Goal: Task Accomplishment & Management: Use online tool/utility

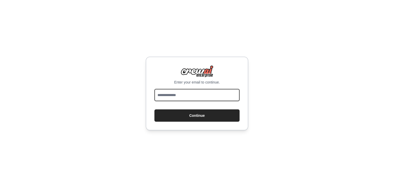
click at [195, 94] on input "email" at bounding box center [197, 95] width 85 height 12
type input "**********"
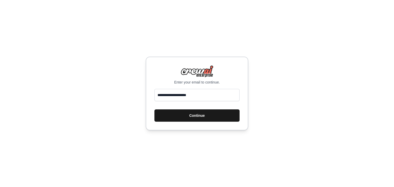
click at [192, 114] on button "Continue" at bounding box center [197, 116] width 85 height 12
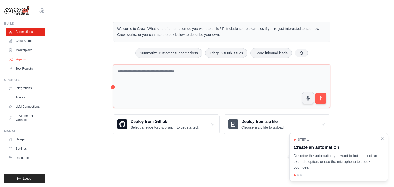
click at [26, 60] on link "Agents" at bounding box center [26, 59] width 39 height 8
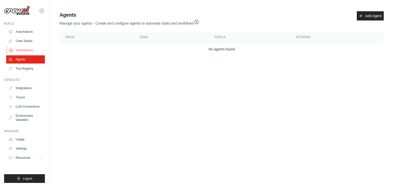
click at [25, 48] on link "Marketplace" at bounding box center [26, 50] width 39 height 8
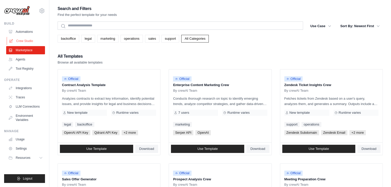
click at [27, 42] on link "Crew Studio" at bounding box center [26, 41] width 39 height 8
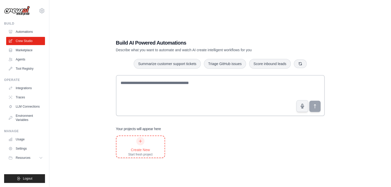
click at [146, 140] on div "Create New Start fresh project" at bounding box center [140, 147] width 24 height 20
click at [141, 145] on div at bounding box center [140, 141] width 8 height 8
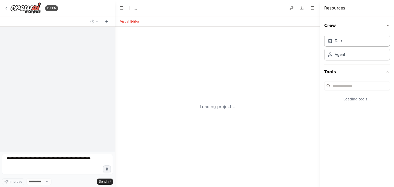
select select "****"
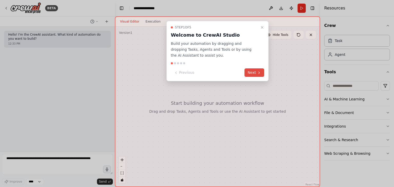
click at [252, 73] on button "Next" at bounding box center [255, 73] width 20 height 8
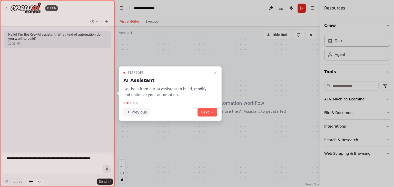
click at [130, 112] on icon at bounding box center [129, 112] width 4 height 4
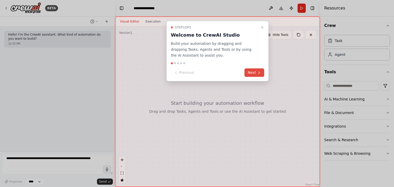
click at [253, 71] on button "Next" at bounding box center [255, 73] width 20 height 8
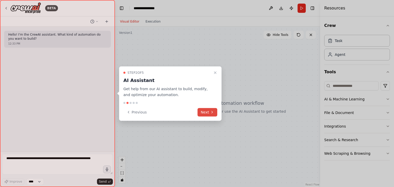
click at [208, 111] on button "Next" at bounding box center [208, 112] width 20 height 8
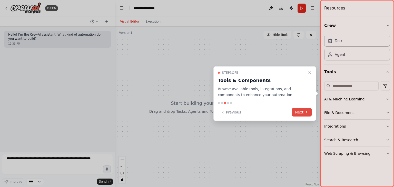
click at [296, 111] on button "Next" at bounding box center [302, 112] width 20 height 8
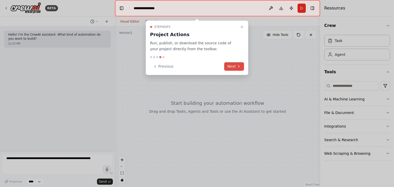
click at [233, 69] on button "Next" at bounding box center [234, 66] width 20 height 8
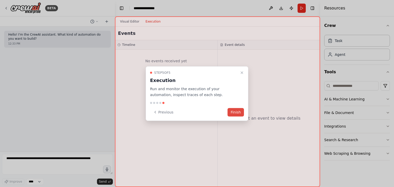
click at [237, 115] on button "Finish" at bounding box center [236, 112] width 16 height 8
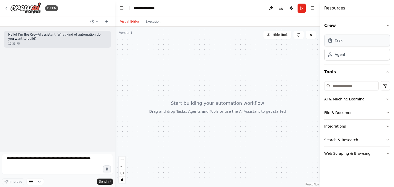
click at [340, 42] on div "Task" at bounding box center [339, 40] width 8 height 5
click at [339, 57] on div "Agent" at bounding box center [340, 54] width 11 height 5
click at [124, 160] on button "zoom in" at bounding box center [122, 160] width 7 height 7
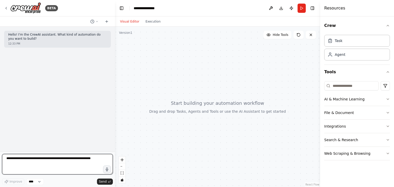
click at [72, 168] on textarea at bounding box center [57, 164] width 111 height 21
type textarea "**********"
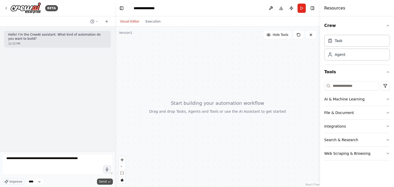
click at [103, 184] on span "Send" at bounding box center [103, 182] width 8 height 4
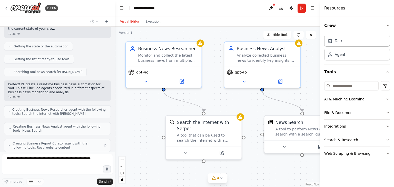
scroll to position [78, 0]
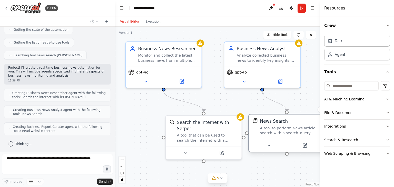
drag, startPoint x: 288, startPoint y: 129, endPoint x: 274, endPoint y: 130, distance: 13.9
click at [274, 130] on div "A tool to perform News article search with a search_query." at bounding box center [290, 131] width 61 height 10
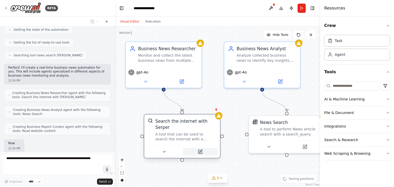
scroll to position [108, 0]
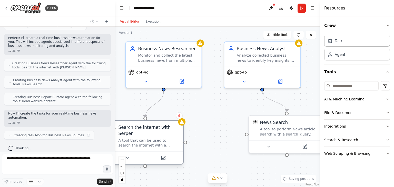
drag, startPoint x: 231, startPoint y: 139, endPoint x: 163, endPoint y: 142, distance: 68.1
click at [163, 142] on div "Search the internet with Serper A tool that can be used to search the internet …" at bounding box center [145, 142] width 77 height 45
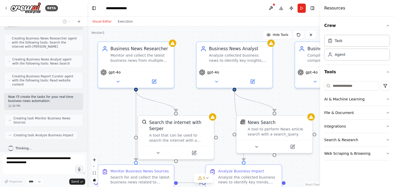
scroll to position [121, 0]
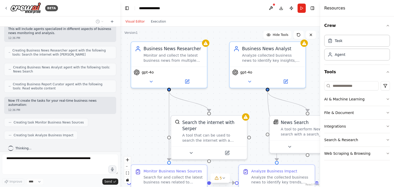
drag, startPoint x: 114, startPoint y: 16, endPoint x: 123, endPoint y: 29, distance: 16.2
click at [123, 29] on div "BETA Hello! I'm the CrewAI assistant. What kind of automation do you want to bu…" at bounding box center [197, 93] width 394 height 187
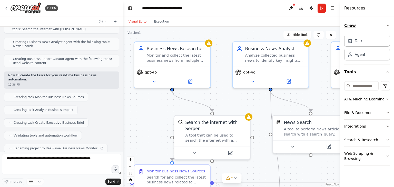
scroll to position [159, 0]
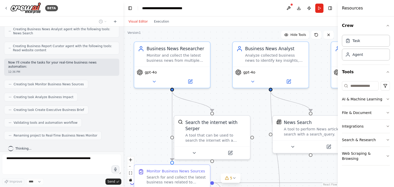
drag, startPoint x: 321, startPoint y: 26, endPoint x: 336, endPoint y: 12, distance: 20.7
click at [338, 12] on div at bounding box center [339, 93] width 2 height 187
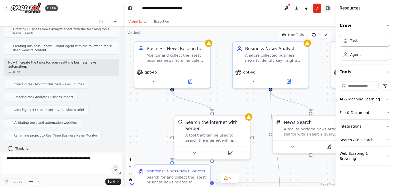
click at [328, 9] on button "Toggle Right Sidebar" at bounding box center [328, 8] width 7 height 7
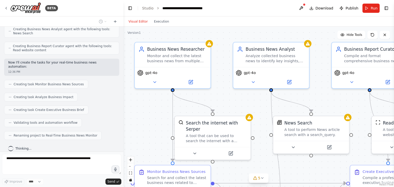
drag, startPoint x: 153, startPoint y: 139, endPoint x: 151, endPoint y: 146, distance: 6.6
click at [151, 146] on div ".deletable-edge-delete-btn { width: 20px; height: 20px; border: 0px solid #ffff…" at bounding box center [258, 107] width 271 height 161
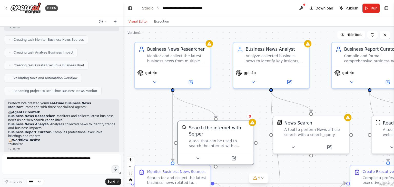
drag, startPoint x: 226, startPoint y: 128, endPoint x: 227, endPoint y: 131, distance: 3.9
click at [227, 131] on div "Search the internet with Serper A tool that can be used to search the internet …" at bounding box center [219, 136] width 61 height 23
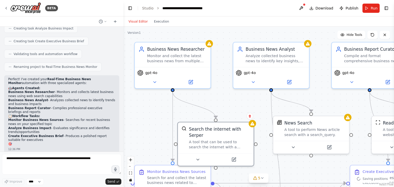
click at [253, 108] on div ".deletable-edge-delete-btn { width: 20px; height: 20px; border: 0px solid #ffff…" at bounding box center [258, 107] width 271 height 161
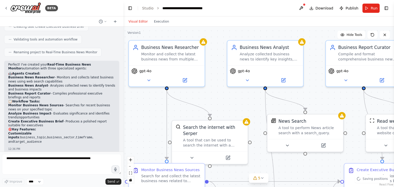
drag, startPoint x: 253, startPoint y: 108, endPoint x: 244, endPoint y: 105, distance: 9.1
click at [244, 105] on div ".deletable-edge-delete-btn { width: 20px; height: 20px; border: 0px solid #ffff…" at bounding box center [258, 107] width 271 height 161
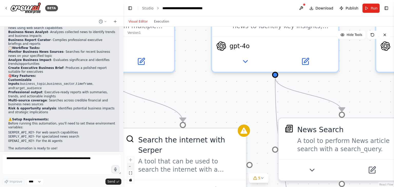
click at [131, 167] on icon "zoom out" at bounding box center [130, 167] width 3 height 1
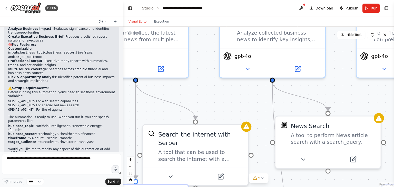
scroll to position [327, 0]
click at [130, 166] on button "zoom out" at bounding box center [130, 167] width 7 height 7
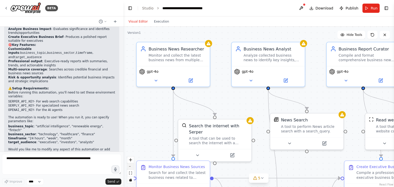
click at [130, 166] on button "zoom out" at bounding box center [130, 167] width 7 height 7
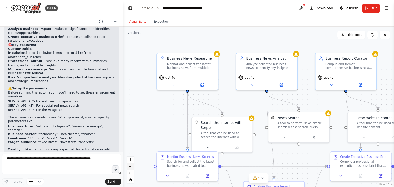
click at [130, 166] on button "zoom out" at bounding box center [130, 167] width 7 height 7
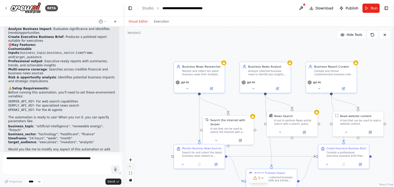
click at [130, 166] on button "zoom out" at bounding box center [130, 167] width 7 height 7
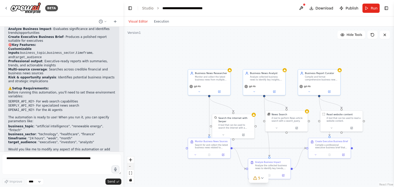
click at [130, 166] on button "zoom out" at bounding box center [130, 167] width 7 height 7
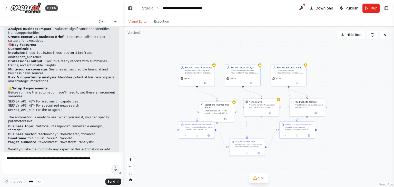
drag, startPoint x: 183, startPoint y: 66, endPoint x: 161, endPoint y: 53, distance: 24.9
click at [161, 53] on div ".deletable-edge-delete-btn { width: 20px; height: 20px; border: 0px solid #ffff…" at bounding box center [258, 107] width 271 height 161
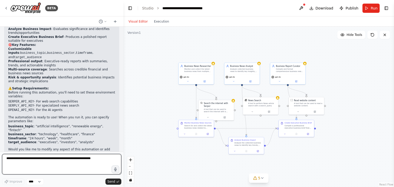
click at [25, 163] on textarea at bounding box center [61, 164] width 119 height 21
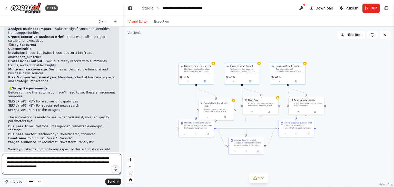
type textarea "**********"
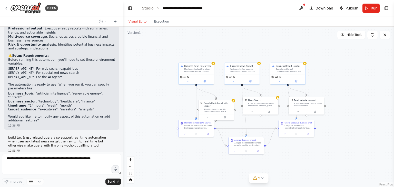
scroll to position [367, 0]
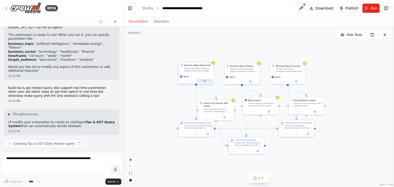
click at [204, 80] on icon at bounding box center [205, 81] width 2 height 2
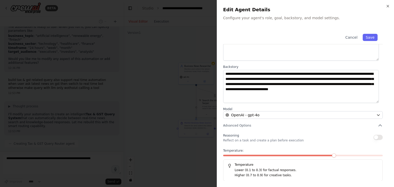
scroll to position [430, 0]
click at [192, 155] on div at bounding box center [197, 93] width 394 height 187
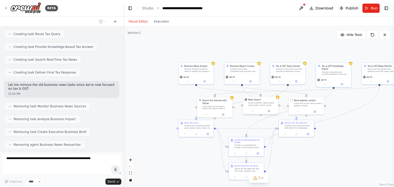
scroll to position [600, 0]
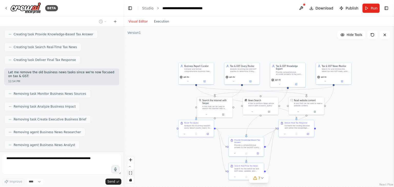
click at [131, 174] on icon "fit view" at bounding box center [130, 173] width 3 height 3
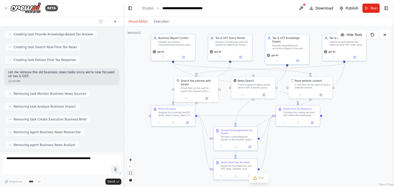
scroll to position [613, 0]
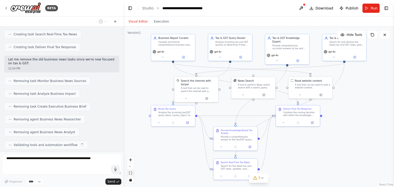
click at [131, 174] on icon "fit view" at bounding box center [130, 173] width 3 height 3
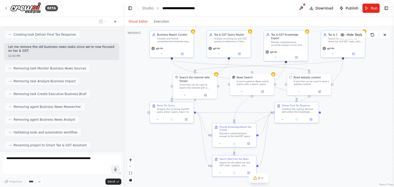
drag, startPoint x: 273, startPoint y: 147, endPoint x: 272, endPoint y: 143, distance: 4.1
click at [272, 143] on div ".deletable-edge-delete-btn { width: 20px; height: 20px; border: 0px solid #ffff…" at bounding box center [258, 107] width 271 height 161
click at [265, 179] on button "6" at bounding box center [259, 178] width 20 height 9
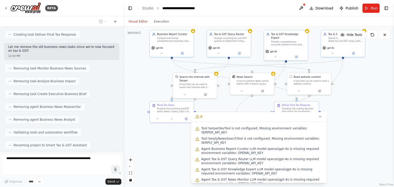
scroll to position [0, 0]
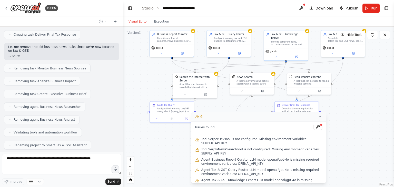
click at [321, 118] on icon at bounding box center [320, 117] width 4 height 4
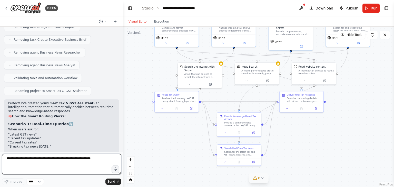
drag, startPoint x: 175, startPoint y: 146, endPoint x: 179, endPoint y: 136, distance: 10.7
click at [179, 136] on div ".deletable-edge-delete-btn { width: 20px; height: 20px; border: 0px solid #ffff…" at bounding box center [258, 107] width 271 height 161
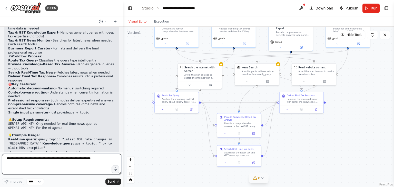
scroll to position [864, 0]
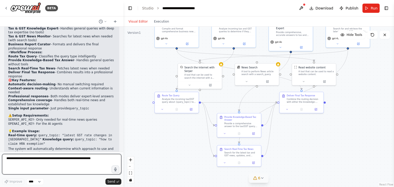
click at [45, 156] on textarea at bounding box center [61, 164] width 119 height 21
type textarea "**********"
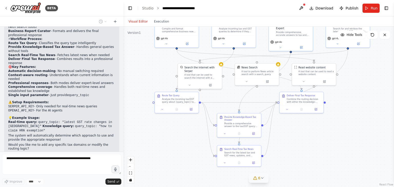
scroll to position [894, 0]
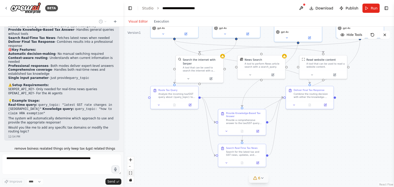
click at [132, 175] on button "fit view" at bounding box center [130, 173] width 7 height 7
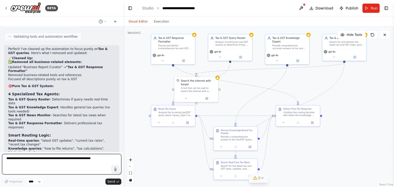
scroll to position [1159, 0]
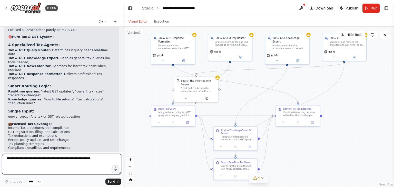
click at [48, 159] on textarea at bounding box center [61, 164] width 119 height 21
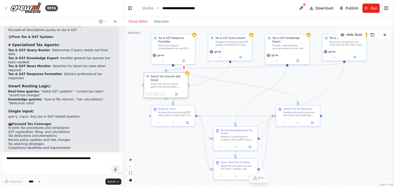
drag, startPoint x: 187, startPoint y: 93, endPoint x: 153, endPoint y: 91, distance: 33.5
click at [154, 93] on icon at bounding box center [155, 94] width 3 height 3
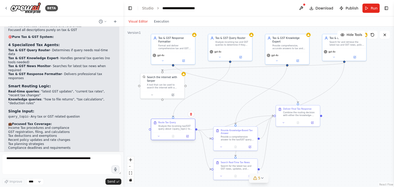
drag, startPoint x: 165, startPoint y: 118, endPoint x: 165, endPoint y: 133, distance: 15.4
click at [165, 133] on div "Route Tax Query Analyze the incoming tax/GST query about {query_topic} to deter…" at bounding box center [173, 130] width 45 height 22
click at [161, 58] on button at bounding box center [163, 60] width 20 height 4
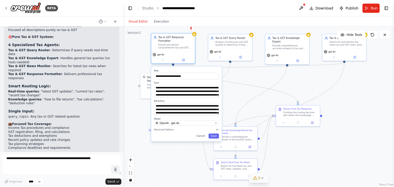
click at [173, 51] on div "gpt-4o" at bounding box center [173, 57] width 44 height 12
click at [165, 58] on button at bounding box center [163, 60] width 20 height 4
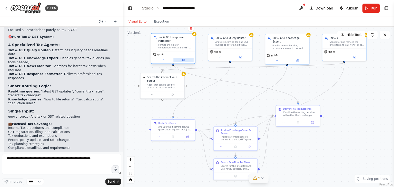
click at [182, 59] on icon at bounding box center [183, 60] width 3 height 3
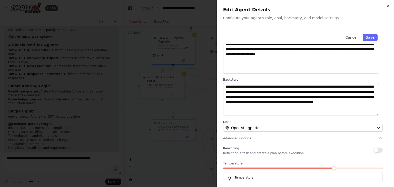
scroll to position [42, 0]
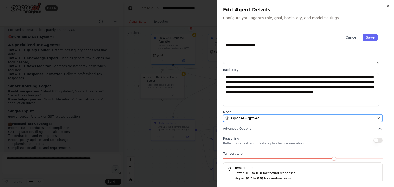
click at [263, 121] on button "OpenAI - gpt-4o" at bounding box center [303, 119] width 160 height 8
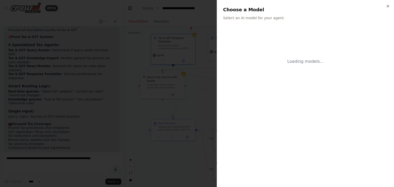
scroll to position [0, 0]
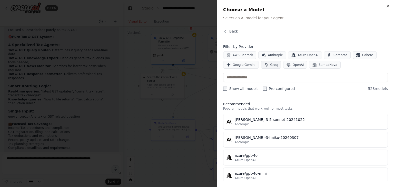
click at [271, 64] on span "Groq" at bounding box center [274, 65] width 7 height 4
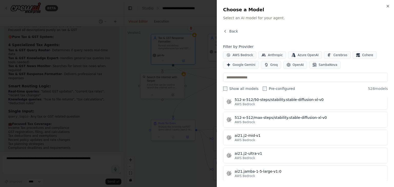
scroll to position [180, 0]
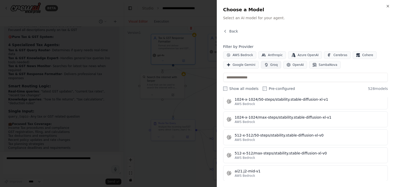
click at [273, 65] on span "Groq" at bounding box center [274, 65] width 7 height 4
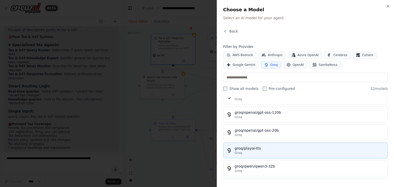
scroll to position [471, 0]
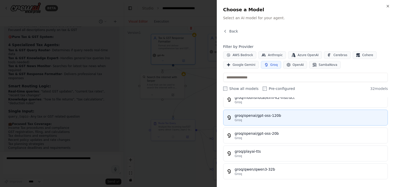
click at [258, 120] on button "groq/openai/gpt-oss-120b Groq" at bounding box center [305, 118] width 165 height 16
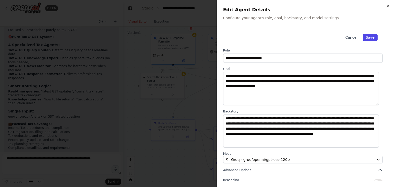
click at [368, 36] on button "Save" at bounding box center [370, 37] width 15 height 7
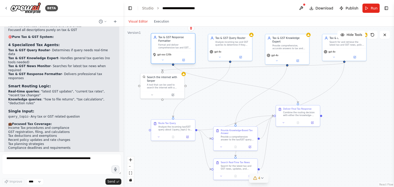
drag, startPoint x: 182, startPoint y: 47, endPoint x: 164, endPoint y: 47, distance: 17.5
click at [164, 47] on div "Tax & GST Response Formatter Format and deliver comprehensive tax and GST respo…" at bounding box center [173, 43] width 44 height 18
click at [184, 59] on icon at bounding box center [184, 60] width 2 height 2
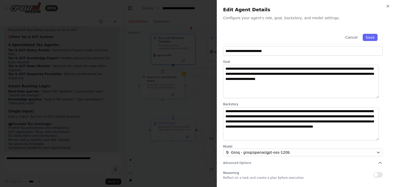
scroll to position [45, 0]
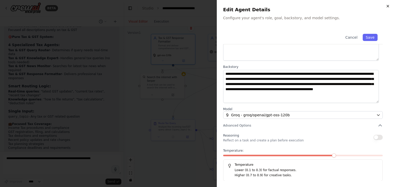
click at [389, 6] on icon "button" at bounding box center [388, 6] width 4 height 4
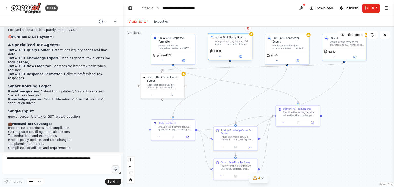
drag, startPoint x: 241, startPoint y: 50, endPoint x: 227, endPoint y: 40, distance: 17.8
click at [227, 40] on div "Tax & GST Query Router Analyze incoming tax and GST queries to determine if the…" at bounding box center [233, 41] width 35 height 10
click at [241, 57] on icon at bounding box center [241, 56] width 2 height 2
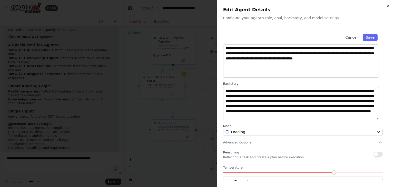
scroll to position [0, 0]
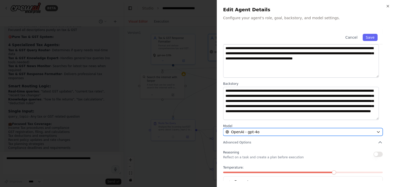
click at [267, 133] on div "OpenAI - gpt-4o" at bounding box center [300, 132] width 149 height 5
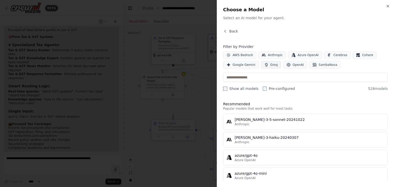
click at [271, 64] on span "Groq" at bounding box center [274, 65] width 7 height 4
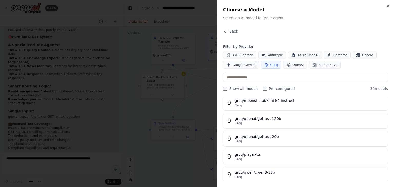
scroll to position [466, 0]
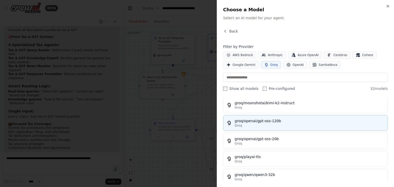
click at [264, 119] on div "groq/openai/gpt-oss-120b" at bounding box center [310, 121] width 150 height 5
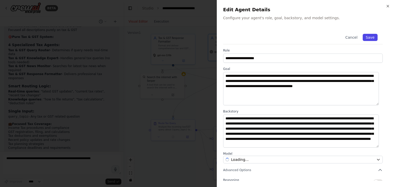
click at [367, 36] on button "Save" at bounding box center [370, 37] width 15 height 7
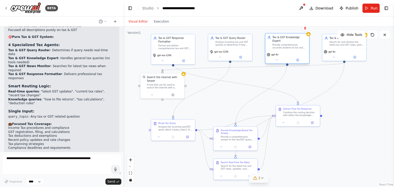
drag, startPoint x: 289, startPoint y: 42, endPoint x: 282, endPoint y: 46, distance: 7.7
click at [282, 46] on div "Tax & GST Knowledge Expert Provide comprehensive, accurate answers to tax and G…" at bounding box center [287, 43] width 44 height 18
click at [299, 59] on icon at bounding box center [299, 60] width 2 height 2
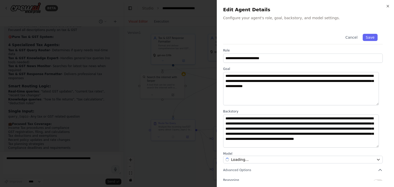
scroll to position [45, 0]
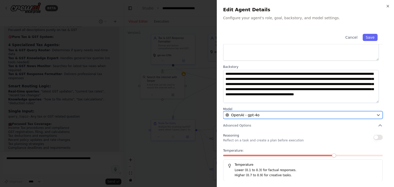
click at [257, 117] on span "OpenAI - gpt-4o" at bounding box center [245, 115] width 28 height 5
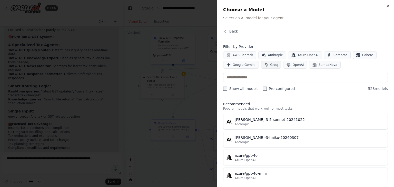
click at [272, 62] on button "Groq" at bounding box center [271, 65] width 20 height 8
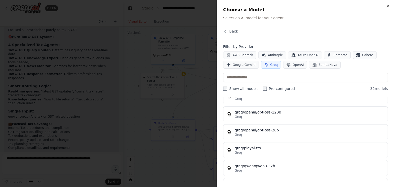
scroll to position [469, 0]
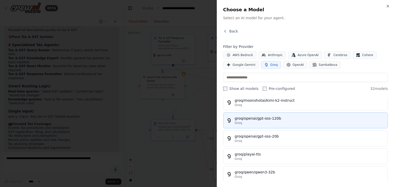
click at [266, 116] on div "groq/openai/gpt-oss-120b" at bounding box center [310, 118] width 150 height 5
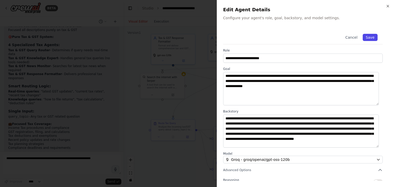
click at [370, 34] on button "Save" at bounding box center [370, 37] width 15 height 7
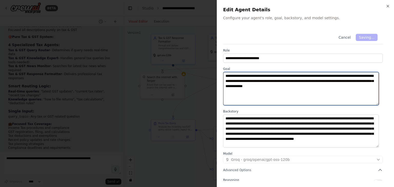
click at [337, 84] on textarea "**********" at bounding box center [301, 88] width 156 height 33
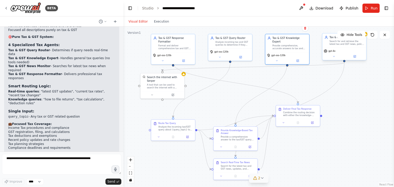
click at [347, 52] on div "gpt-4o" at bounding box center [344, 51] width 41 height 4
click at [129, 176] on button "fit view" at bounding box center [130, 173] width 7 height 7
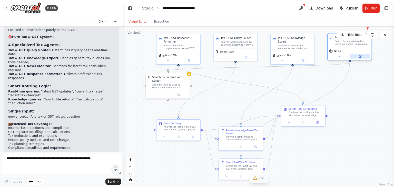
click at [362, 56] on icon at bounding box center [360, 56] width 3 height 3
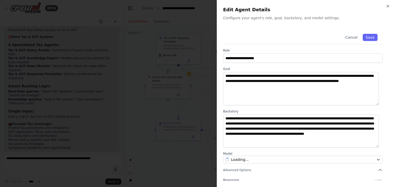
scroll to position [45, 0]
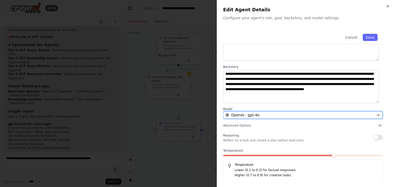
click at [266, 112] on button "OpenAI - gpt-4o" at bounding box center [303, 115] width 160 height 8
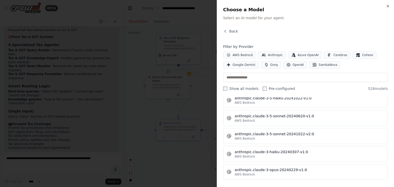
scroll to position [343, 0]
click at [271, 64] on span "Groq" at bounding box center [274, 65] width 7 height 4
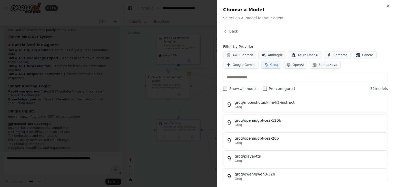
scroll to position [469, 0]
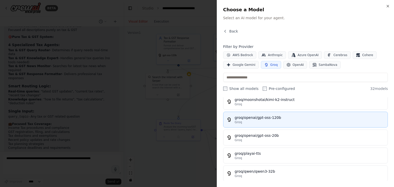
click at [276, 112] on button "groq/openai/gpt-oss-120b Groq" at bounding box center [305, 120] width 165 height 16
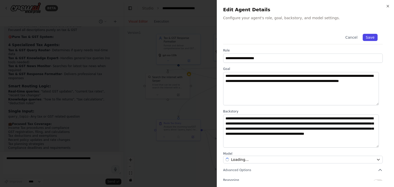
click at [367, 37] on button "Save" at bounding box center [370, 37] width 15 height 7
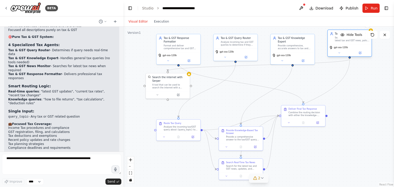
drag, startPoint x: 346, startPoint y: 55, endPoint x: 348, endPoint y: 49, distance: 5.9
click at [348, 49] on div "gpt-oss-120b" at bounding box center [350, 50] width 44 height 12
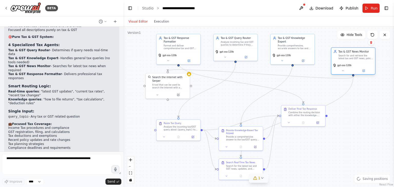
drag, startPoint x: 352, startPoint y: 43, endPoint x: 354, endPoint y: 66, distance: 23.5
click at [354, 66] on div "gpt-oss-120b" at bounding box center [353, 66] width 41 height 4
drag, startPoint x: 167, startPoint y: 85, endPoint x: 155, endPoint y: 77, distance: 14.2
click at [155, 77] on div "Search the internet with Serper" at bounding box center [170, 78] width 35 height 7
drag, startPoint x: 155, startPoint y: 77, endPoint x: 148, endPoint y: 79, distance: 7.7
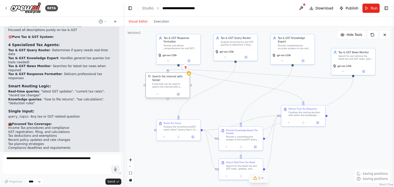
click at [148, 79] on div "Search the internet with Serper A tool that can be used to search the internet …" at bounding box center [168, 82] width 44 height 18
click at [178, 93] on icon at bounding box center [178, 94] width 2 height 2
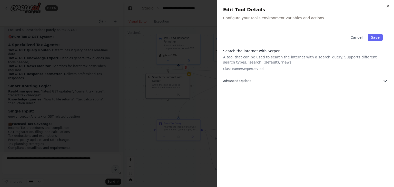
click at [384, 79] on icon "button" at bounding box center [385, 81] width 5 height 5
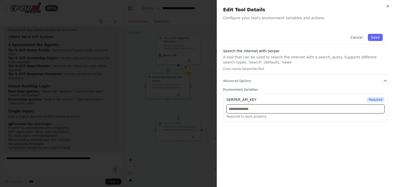
click at [284, 111] on input "text" at bounding box center [306, 108] width 158 height 9
click at [241, 112] on input "text" at bounding box center [306, 108] width 158 height 9
paste input "**********"
type input "**********"
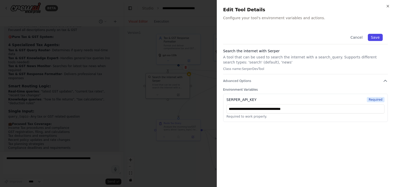
click at [374, 39] on button "Save" at bounding box center [375, 37] width 15 height 7
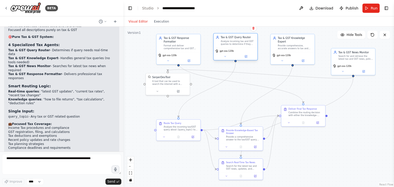
drag, startPoint x: 238, startPoint y: 46, endPoint x: 232, endPoint y: 47, distance: 6.2
click at [232, 47] on div "Tax & GST Query Router Analyze incoming tax and GST queries to determine if the…" at bounding box center [236, 41] width 44 height 14
click at [247, 57] on icon at bounding box center [246, 56] width 2 height 2
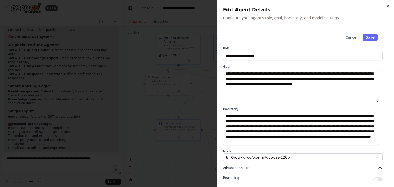
scroll to position [0, 0]
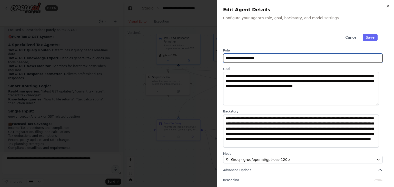
click at [347, 62] on input "**********" at bounding box center [303, 58] width 160 height 9
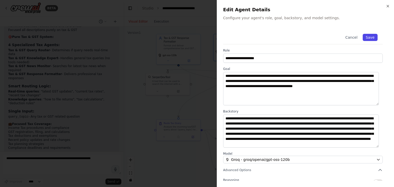
click at [363, 36] on button "Save" at bounding box center [370, 37] width 15 height 7
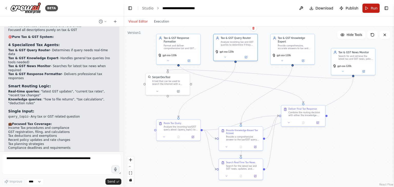
click at [366, 9] on button "Run" at bounding box center [371, 8] width 17 height 9
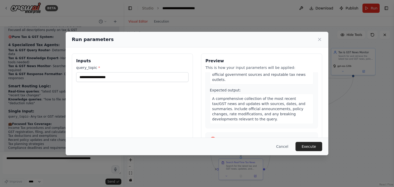
scroll to position [277, 0]
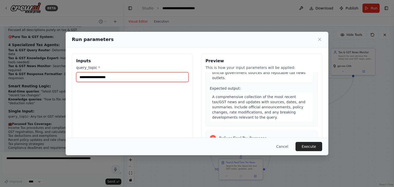
click at [98, 78] on input "query_topic *" at bounding box center [132, 77] width 112 height 10
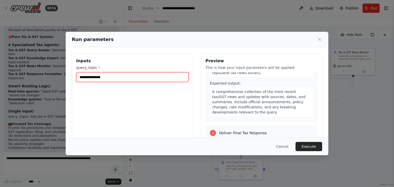
scroll to position [282, 0]
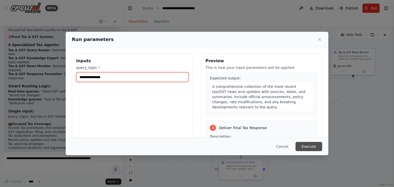
type input "**********"
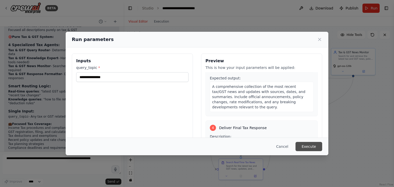
click at [309, 145] on button "Execute" at bounding box center [309, 146] width 27 height 9
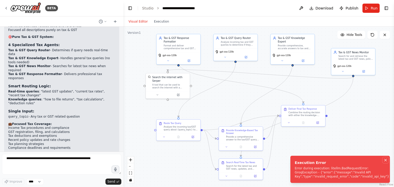
click at [386, 158] on icon "Notifications (F8)" at bounding box center [386, 160] width 4 height 4
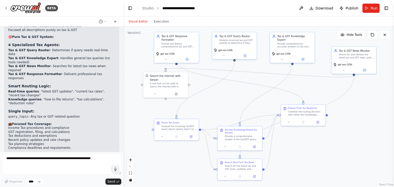
click at [229, 104] on div ".deletable-edge-delete-btn { width: 20px; height: 20px; border: 0px solid #ffff…" at bounding box center [258, 107] width 271 height 161
click at [374, 11] on button "Run" at bounding box center [371, 8] width 17 height 9
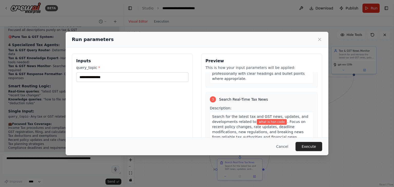
scroll to position [211, 0]
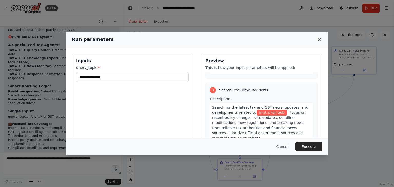
click at [319, 40] on icon at bounding box center [319, 39] width 5 height 5
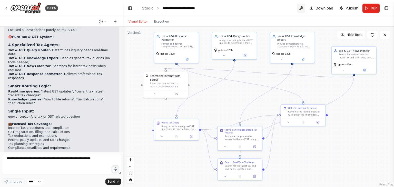
click at [303, 7] on button at bounding box center [301, 8] width 8 height 9
click at [304, 58] on div "gpt-oss-120b" at bounding box center [292, 56] width 45 height 13
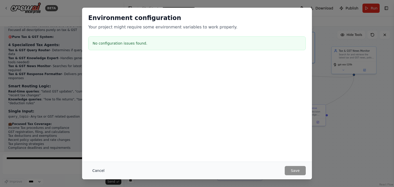
click at [97, 170] on button "Cancel" at bounding box center [98, 170] width 20 height 9
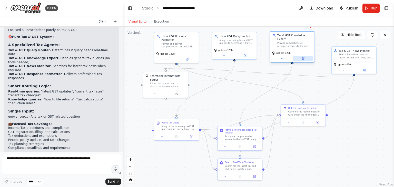
click at [303, 57] on icon at bounding box center [303, 58] width 3 height 3
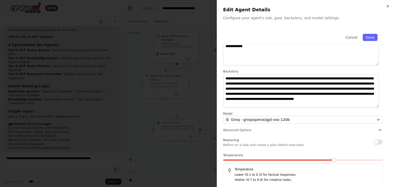
scroll to position [45, 0]
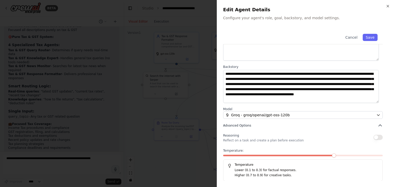
click at [378, 125] on icon "button" at bounding box center [380, 125] width 5 height 5
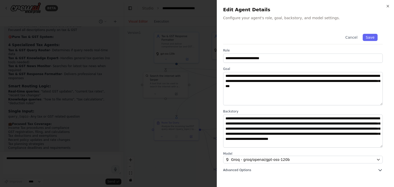
click at [381, 169] on icon "button" at bounding box center [380, 170] width 5 height 5
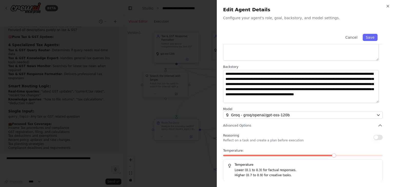
click at [250, 166] on h5 "Temperature" at bounding box center [303, 165] width 151 height 4
click at [233, 165] on h5 "Temperature" at bounding box center [303, 165] width 151 height 4
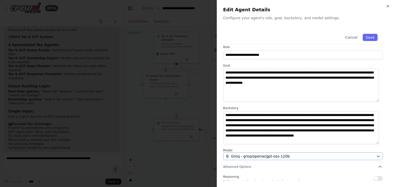
scroll to position [0, 0]
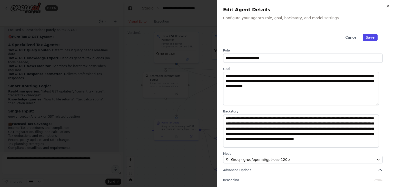
click at [368, 37] on button "Save" at bounding box center [370, 37] width 15 height 7
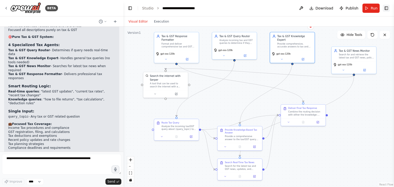
click at [386, 8] on button "Toggle Right Sidebar" at bounding box center [386, 8] width 7 height 7
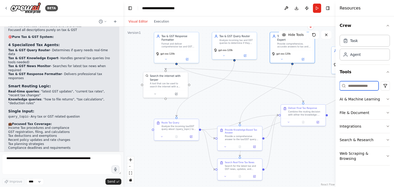
click at [355, 86] on input at bounding box center [359, 85] width 39 height 9
click at [386, 99] on icon "button" at bounding box center [388, 99] width 4 height 4
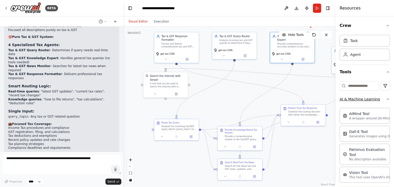
click at [386, 100] on icon "button" at bounding box center [388, 99] width 4 height 4
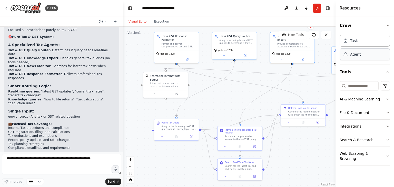
click at [364, 54] on div "Agent" at bounding box center [365, 55] width 50 height 12
click at [354, 41] on div "Task" at bounding box center [354, 40] width 8 height 5
click at [388, 29] on button "Crew" at bounding box center [365, 25] width 50 height 14
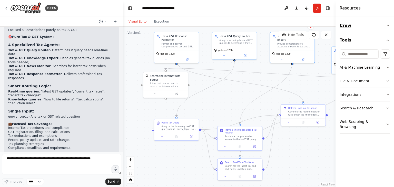
click at [387, 27] on icon "button" at bounding box center [388, 26] width 4 height 4
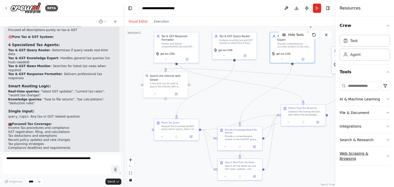
click at [386, 153] on button "Web Scraping & Browsing" at bounding box center [365, 156] width 50 height 18
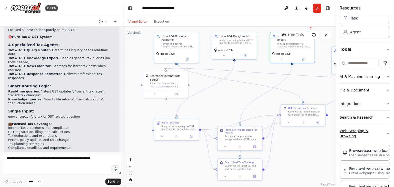
scroll to position [24, 0]
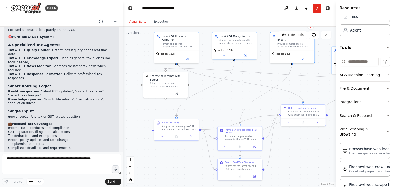
click at [386, 115] on icon "button" at bounding box center [388, 116] width 4 height 4
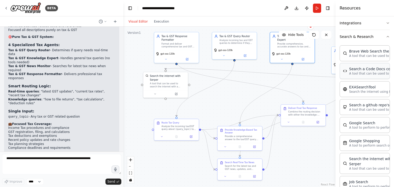
scroll to position [104, 0]
click at [369, 128] on p "A tool to perform to perform a Google search with a search_query." at bounding box center [377, 127] width 56 height 4
click at [369, 129] on div "Google Search A tool to perform to perform a Google search with a search_query." at bounding box center [365, 125] width 50 height 16
click at [326, 147] on div ".deletable-edge-delete-btn { width: 20px; height: 20px; border: 0px solid #ffff…" at bounding box center [229, 107] width 212 height 161
click at [327, 6] on header "**********" at bounding box center [229, 8] width 212 height 16
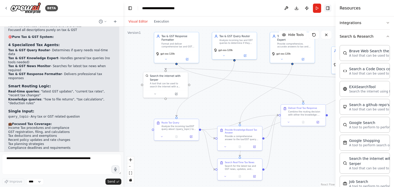
click at [327, 6] on button "Toggle Right Sidebar" at bounding box center [328, 8] width 7 height 7
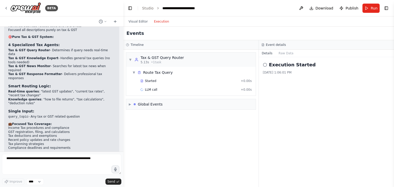
click at [158, 22] on button "Execution" at bounding box center [161, 21] width 21 height 6
click at [135, 71] on span "▼" at bounding box center [133, 73] width 3 height 4
click at [135, 71] on span "▶" at bounding box center [133, 73] width 3 height 4
click at [130, 59] on span "▼" at bounding box center [130, 60] width 3 height 4
click at [130, 59] on span "▶" at bounding box center [130, 60] width 3 height 4
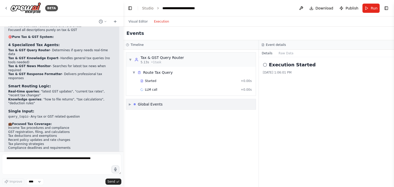
click at [131, 103] on span "▶" at bounding box center [130, 104] width 2 height 4
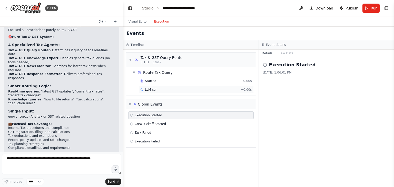
click at [151, 89] on span "LLM call" at bounding box center [151, 90] width 12 height 4
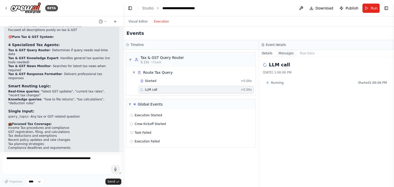
click at [284, 54] on button "Messages" at bounding box center [286, 53] width 21 height 7
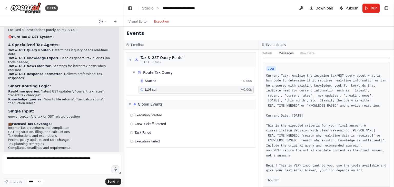
scroll to position [151, 0]
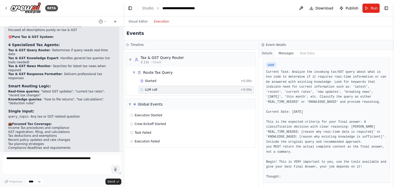
click at [269, 54] on button "Details" at bounding box center [267, 53] width 17 height 7
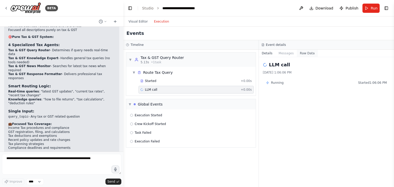
click at [301, 54] on button "Raw Data" at bounding box center [307, 53] width 21 height 7
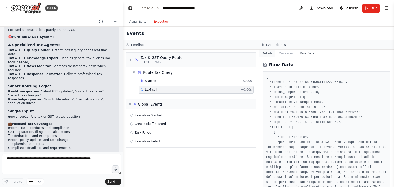
click at [269, 53] on button "Details" at bounding box center [267, 53] width 17 height 7
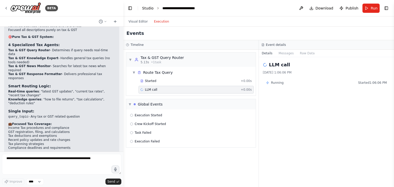
click at [149, 8] on link "Studio" at bounding box center [148, 8] width 12 height 4
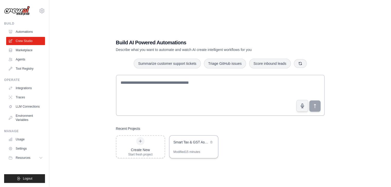
click at [182, 147] on div "Smart Tax & GST Assistant" at bounding box center [193, 143] width 49 height 14
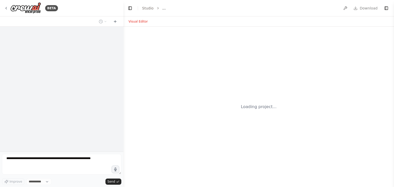
select select "****"
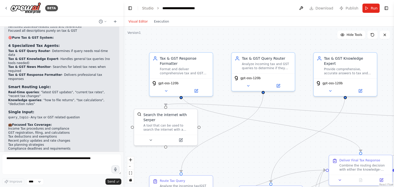
scroll to position [1159, 0]
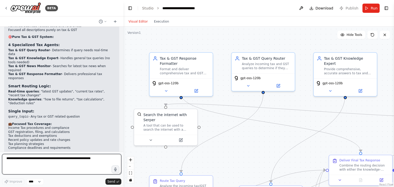
click at [36, 161] on textarea at bounding box center [61, 164] width 119 height 21
type textarea "**********"
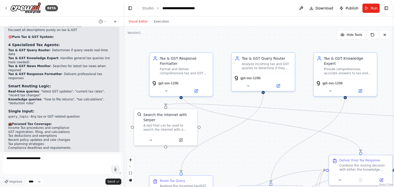
click at [106, 182] on div "Improve **** Send" at bounding box center [61, 182] width 119 height 7
click at [107, 182] on button "Send" at bounding box center [114, 182] width 16 height 6
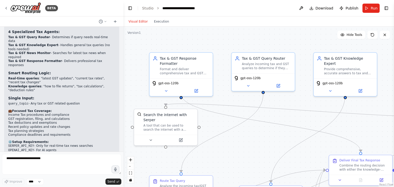
scroll to position [1189, 0]
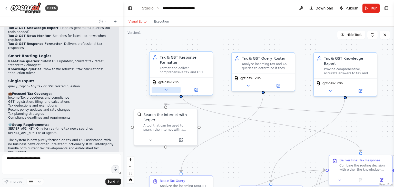
click at [165, 88] on icon at bounding box center [166, 90] width 4 height 4
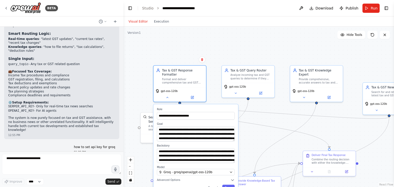
click at [147, 97] on div ".deletable-edge-delete-btn { width: 20px; height: 20px; border: 0px solid #ffff…" at bounding box center [258, 107] width 271 height 161
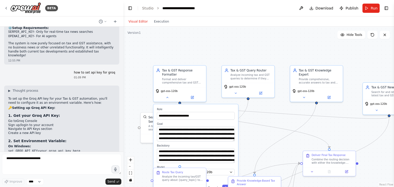
click at [266, 138] on div ".deletable-edge-delete-btn { width: 20px; height: 20px; border: 0px solid #ffff…" at bounding box center [258, 107] width 271 height 161
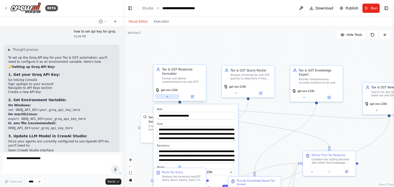
click at [168, 95] on icon at bounding box center [167, 96] width 3 height 3
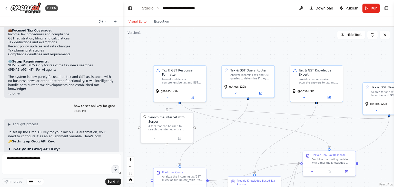
scroll to position [1252, 0]
click at [306, 7] on button at bounding box center [301, 8] width 8 height 9
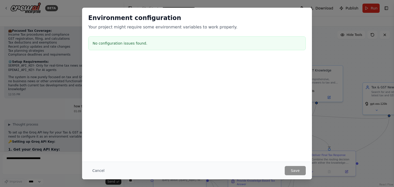
click at [127, 44] on h3 "No configuration issues found." at bounding box center [197, 43] width 209 height 5
click at [97, 170] on button "Cancel" at bounding box center [98, 170] width 20 height 9
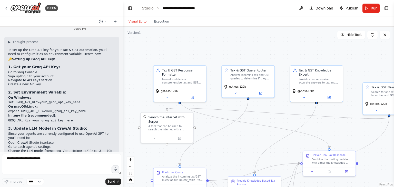
scroll to position [1333, 0]
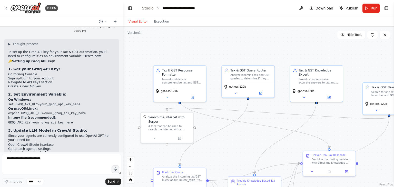
click at [50, 103] on code "set GROQ_API_KEY=your_groq_api_key_here" at bounding box center [44, 105] width 72 height 4
copy div "set GROQ_API_KEY=your_groq_api_key_here"
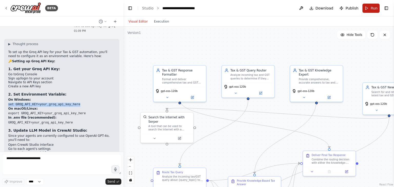
click at [369, 5] on button "Run" at bounding box center [371, 8] width 17 height 9
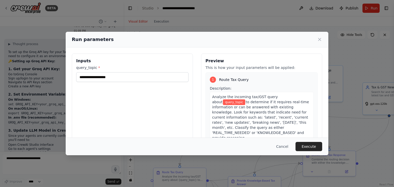
click at [130, 174] on div "Run parameters Inputs query_topic * Preview This is how your input parameters w…" at bounding box center [197, 93] width 394 height 187
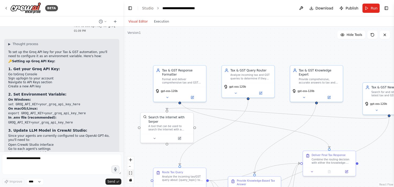
click at [131, 174] on icon "fit view" at bounding box center [130, 173] width 3 height 3
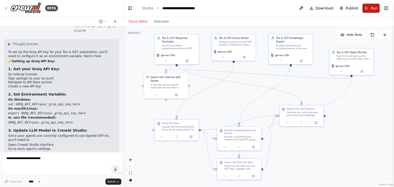
click at [372, 7] on span "Run" at bounding box center [374, 8] width 7 height 5
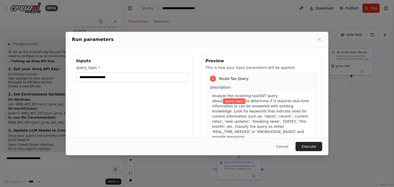
scroll to position [0, 0]
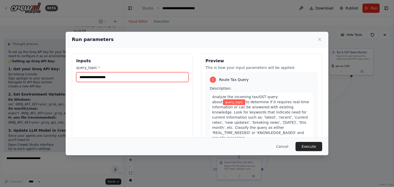
click at [126, 79] on input "query_topic *" at bounding box center [132, 77] width 112 height 10
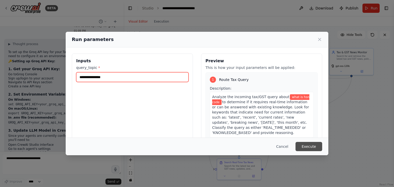
type input "**********"
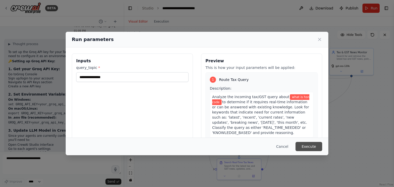
click at [312, 147] on button "Execute" at bounding box center [309, 146] width 27 height 9
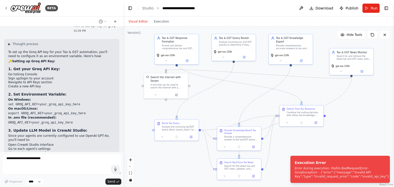
click at [331, 173] on div "Error during execution: litellm.BadRequestError: GroqException - {"error":{"mes…" at bounding box center [343, 173] width 97 height 12
click at [140, 20] on button "Visual Editor" at bounding box center [138, 21] width 25 height 6
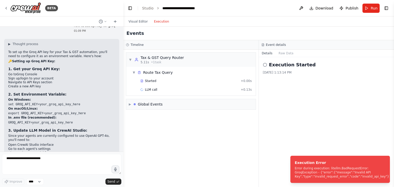
click at [161, 21] on button "Execution" at bounding box center [161, 21] width 21 height 6
click at [135, 73] on span "▼" at bounding box center [133, 73] width 3 height 4
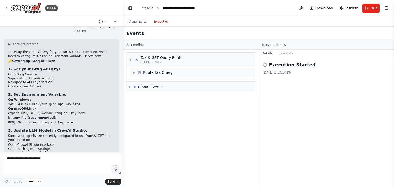
click at [135, 73] on span "▶" at bounding box center [133, 73] width 3 height 4
click at [129, 60] on span "▼" at bounding box center [130, 60] width 3 height 4
click at [129, 60] on span "▶" at bounding box center [130, 60] width 3 height 4
click at [104, 23] on button at bounding box center [103, 21] width 12 height 6
click at [169, 28] on div "Events" at bounding box center [258, 34] width 271 height 14
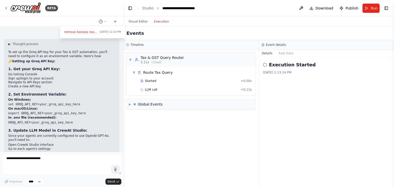
click at [221, 40] on div "Timeline" at bounding box center [190, 44] width 135 height 9
click at [154, 22] on button "Execution" at bounding box center [161, 21] width 21 height 6
click at [136, 22] on button "Visual Editor" at bounding box center [138, 21] width 25 height 6
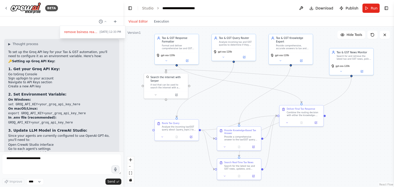
click at [132, 56] on div ".deletable-edge-delete-btn { width: 20px; height: 20px; border: 0px solid #ffff…" at bounding box center [258, 107] width 271 height 161
click at [107, 42] on div at bounding box center [61, 93] width 123 height 187
click at [187, 59] on icon at bounding box center [187, 60] width 2 height 2
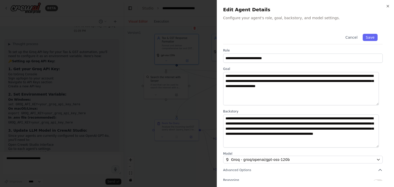
scroll to position [45, 0]
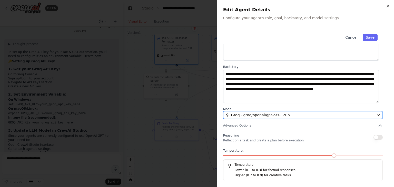
click at [299, 114] on div "Groq - groq/openai/gpt-oss-120b" at bounding box center [300, 115] width 149 height 5
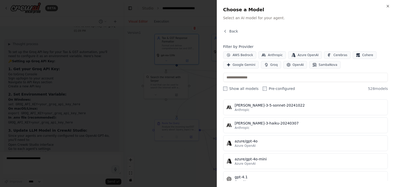
scroll to position [0, 0]
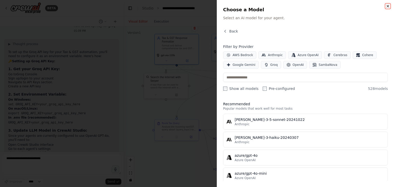
click at [388, 6] on icon "button" at bounding box center [388, 6] width 4 height 4
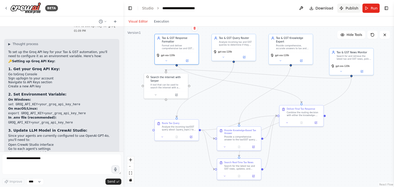
click at [352, 10] on span "Publish" at bounding box center [352, 8] width 13 height 5
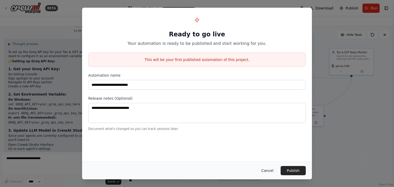
click at [269, 170] on button "Cancel" at bounding box center [268, 170] width 20 height 9
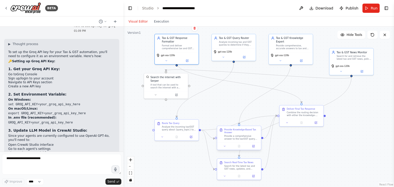
click at [255, 150] on div "Provide Knowledge-Based Tax Answer Provide a comprehensive answer to the tax/GS…" at bounding box center [239, 139] width 45 height 24
click at [254, 149] on div at bounding box center [239, 146] width 44 height 7
click at [225, 148] on button at bounding box center [225, 146] width 12 height 4
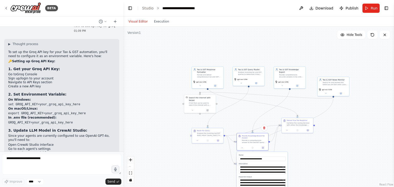
click at [311, 138] on div ".deletable-edge-delete-btn { width: 20px; height: 20px; border: 0px solid #ffff…" at bounding box center [258, 107] width 271 height 161
click at [301, 159] on div ".deletable-edge-delete-btn { width: 20px; height: 20px; border: 0px solid #ffff…" at bounding box center [258, 107] width 271 height 161
click at [216, 172] on div ".deletable-edge-delete-btn { width: 20px; height: 20px; border: 0px solid #ffff…" at bounding box center [258, 107] width 271 height 161
click at [242, 170] on div at bounding box center [253, 168] width 32 height 5
click at [131, 174] on icon "fit view" at bounding box center [130, 173] width 3 height 3
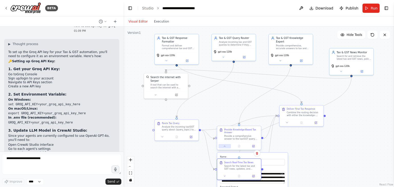
click at [223, 146] on button at bounding box center [225, 146] width 12 height 4
click at [130, 8] on button "Toggle Left Sidebar" at bounding box center [130, 8] width 7 height 7
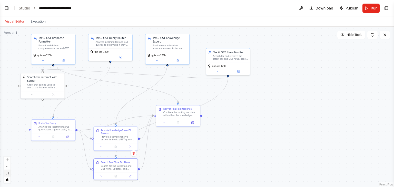
click at [9, 173] on button "fit view" at bounding box center [7, 173] width 7 height 7
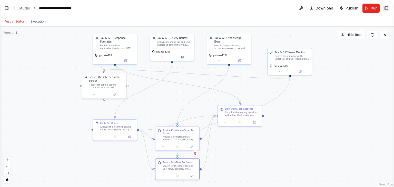
click at [388, 9] on button "Toggle Right Sidebar" at bounding box center [386, 8] width 7 height 7
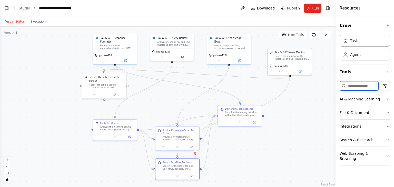
click at [360, 85] on input at bounding box center [359, 85] width 39 height 9
click at [358, 55] on div "Agent" at bounding box center [355, 54] width 11 height 5
click at [346, 56] on icon at bounding box center [345, 54] width 5 height 5
drag, startPoint x: 346, startPoint y: 56, endPoint x: 350, endPoint y: 56, distance: 4.6
click at [350, 56] on div "Agent" at bounding box center [352, 54] width 18 height 5
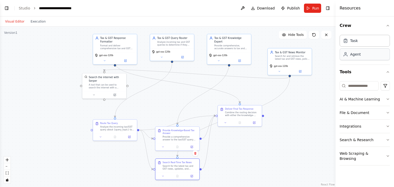
click at [350, 56] on div "Agent" at bounding box center [352, 54] width 18 height 5
click at [360, 53] on div "Agent" at bounding box center [355, 54] width 11 height 5
click at [359, 42] on div "Task" at bounding box center [365, 41] width 50 height 12
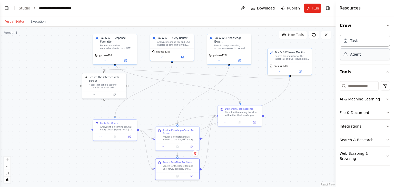
click at [364, 57] on div "Agent" at bounding box center [365, 55] width 50 height 12
click at [328, 89] on div ".deletable-edge-delete-btn { width: 20px; height: 20px; border: 0px solid #ffff…" at bounding box center [168, 107] width 336 height 161
click at [366, 57] on div "Agent" at bounding box center [365, 55] width 50 height 12
drag, startPoint x: 366, startPoint y: 57, endPoint x: 357, endPoint y: 53, distance: 9.6
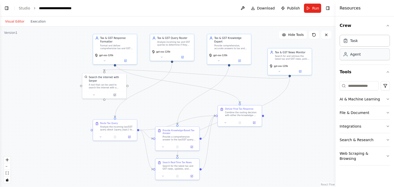
click at [357, 53] on div "Agent" at bounding box center [355, 54] width 11 height 5
click at [27, 7] on link "Studio" at bounding box center [25, 8] width 12 height 4
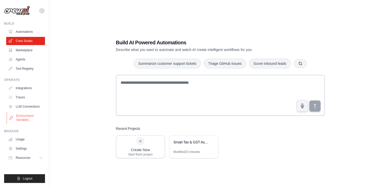
click at [32, 119] on link "Environment Variables" at bounding box center [26, 118] width 39 height 12
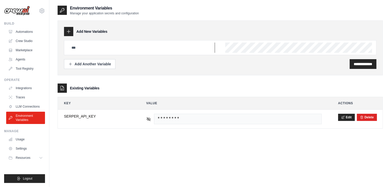
click at [155, 49] on input "text" at bounding box center [141, 48] width 146 height 10
click at [101, 49] on input "text" at bounding box center [141, 48] width 146 height 10
click at [83, 48] on input "text" at bounding box center [141, 48] width 146 height 10
type input "**********"
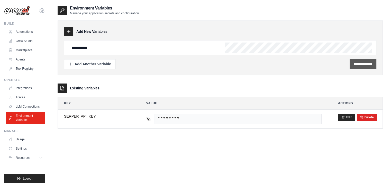
click at [352, 61] on div "**********" at bounding box center [362, 64] width 27 height 10
click at [361, 64] on input "**********" at bounding box center [362, 64] width 18 height 5
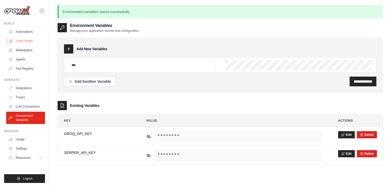
click at [32, 40] on link "Crew Studio" at bounding box center [26, 41] width 39 height 8
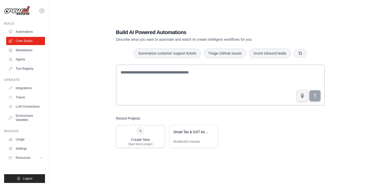
scroll to position [10, 0]
click at [189, 137] on div "Smart Tax & GST Assistant" at bounding box center [193, 133] width 49 height 14
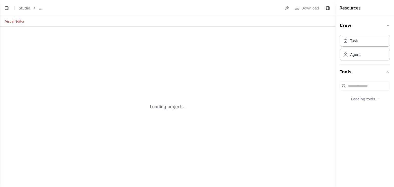
select select "****"
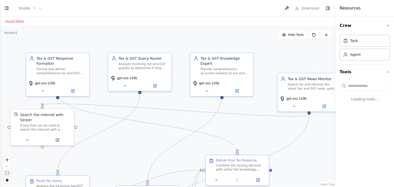
click at [7, 174] on icon "fit view" at bounding box center [7, 173] width 3 height 3
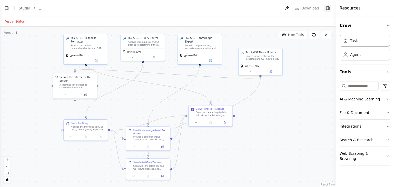
click at [330, 11] on button "Toggle Right Sidebar" at bounding box center [328, 8] width 7 height 7
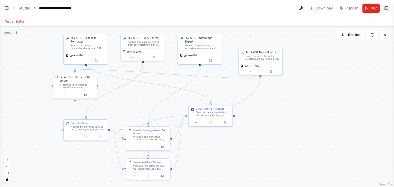
click at [388, 10] on button "Toggle Right Sidebar" at bounding box center [386, 8] width 7 height 7
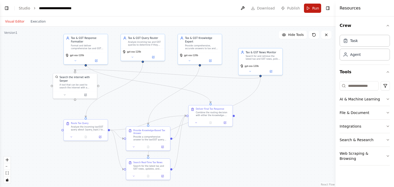
click at [311, 7] on button "Run" at bounding box center [312, 8] width 17 height 9
click at [308, 107] on div ".deletable-edge-delete-btn { width: 20px; height: 20px; border: 0px solid #ffff…" at bounding box center [168, 107] width 336 height 161
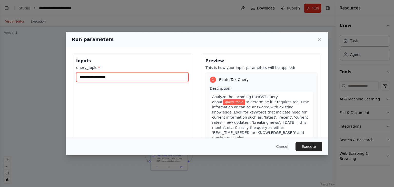
click at [97, 78] on input "query_topic *" at bounding box center [132, 77] width 112 height 10
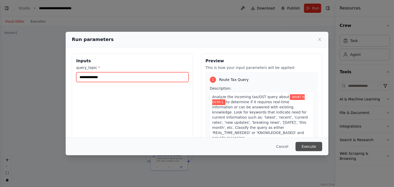
type input "**********"
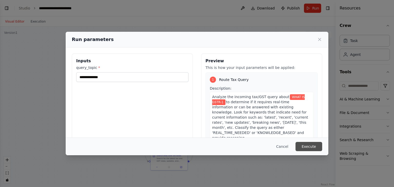
click at [311, 147] on button "Execute" at bounding box center [309, 146] width 27 height 9
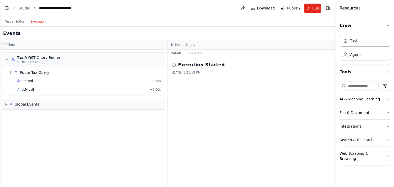
click at [35, 21] on button "Execution" at bounding box center [37, 21] width 21 height 6
click at [372, 126] on button "Integrations" at bounding box center [365, 126] width 50 height 13
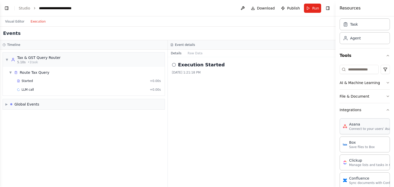
scroll to position [0, 0]
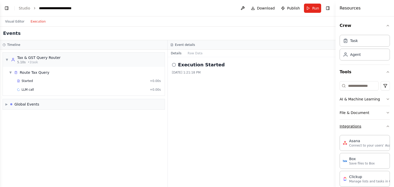
click at [386, 126] on icon "button" at bounding box center [388, 127] width 4 height 4
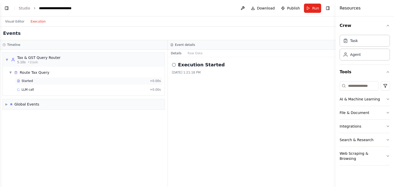
click at [23, 79] on span "Started" at bounding box center [27, 81] width 11 height 4
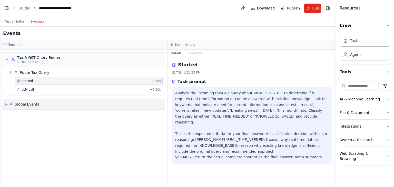
click at [65, 103] on div "▶ Global Events" at bounding box center [84, 104] width 162 height 10
click at [30, 117] on div "Execution Started" at bounding box center [84, 116] width 158 height 8
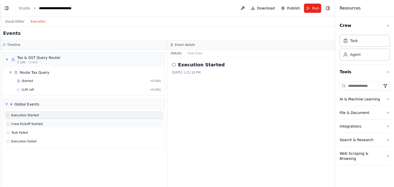
click at [32, 124] on span "Crew Kickoff Started" at bounding box center [26, 124] width 31 height 4
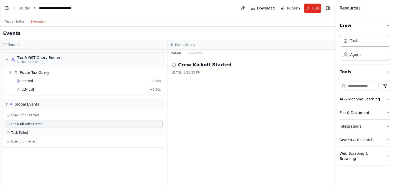
click at [15, 135] on div "Task Failed" at bounding box center [84, 133] width 158 height 8
click at [7, 132] on icon at bounding box center [8, 132] width 3 height 3
click at [8, 141] on icon at bounding box center [8, 141] width 3 height 3
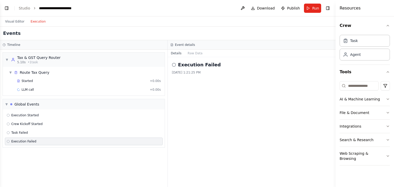
click at [14, 141] on span "Execution Failed" at bounding box center [23, 142] width 25 height 4
click at [30, 79] on span "Started" at bounding box center [27, 81] width 11 height 4
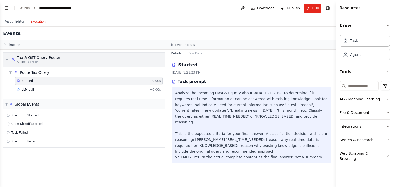
click at [32, 56] on div "Tax & GST Query Router" at bounding box center [38, 57] width 43 height 5
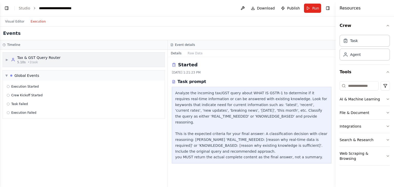
click at [8, 58] on span "▶" at bounding box center [6, 60] width 3 height 4
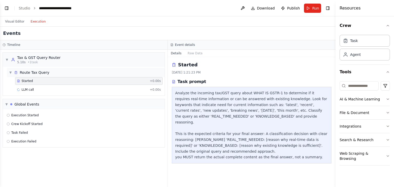
click at [25, 72] on div "Route Tax Query" at bounding box center [35, 72] width 30 height 5
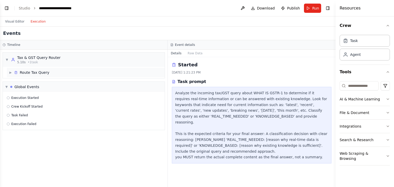
click at [24, 74] on div "Route Tax Query" at bounding box center [35, 72] width 30 height 5
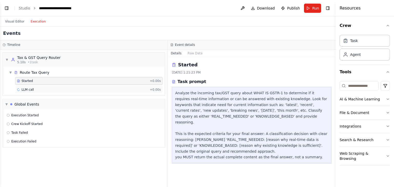
click at [23, 88] on span "LLM call" at bounding box center [28, 90] width 12 height 4
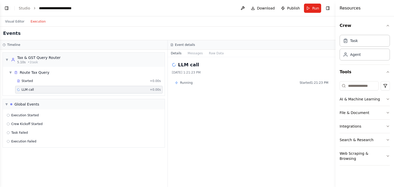
click at [199, 71] on div "8/18/2025, 1:21:23 PM" at bounding box center [252, 73] width 160 height 4
click at [188, 50] on button "Messages" at bounding box center [195, 53] width 21 height 7
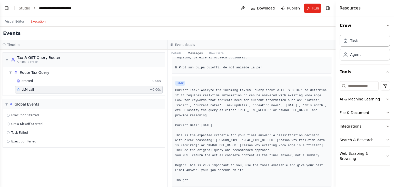
scroll to position [116, 0]
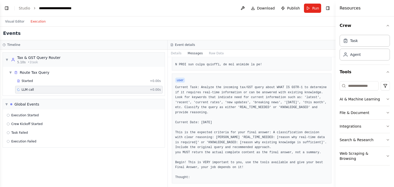
click at [40, 22] on button "Execution" at bounding box center [37, 21] width 21 height 6
click at [330, 8] on button "Toggle Right Sidebar" at bounding box center [328, 8] width 7 height 7
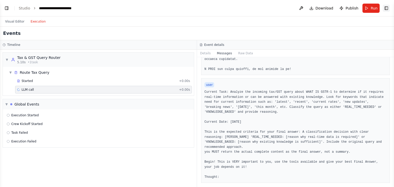
scroll to position [96, 0]
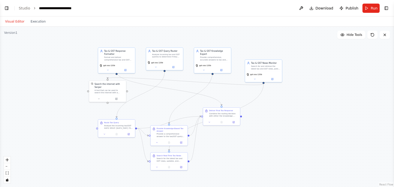
click at [15, 21] on button "Visual Editor" at bounding box center [14, 21] width 25 height 6
drag, startPoint x: 165, startPoint y: 58, endPoint x: 160, endPoint y: 60, distance: 4.7
click at [160, 60] on div "gpt-oss-120b" at bounding box center [164, 64] width 37 height 10
click at [174, 66] on icon at bounding box center [173, 66] width 2 height 2
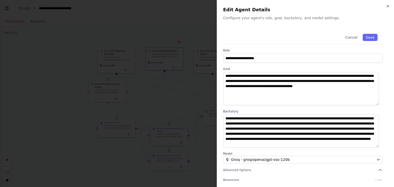
scroll to position [45, 0]
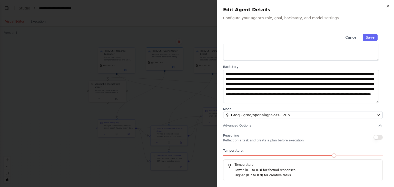
click at [33, 54] on div at bounding box center [197, 93] width 394 height 187
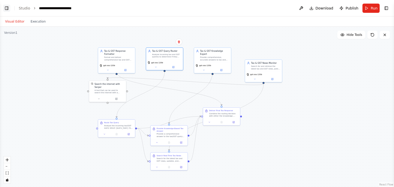
click at [6, 7] on button "Toggle Left Sidebar" at bounding box center [6, 8] width 7 height 7
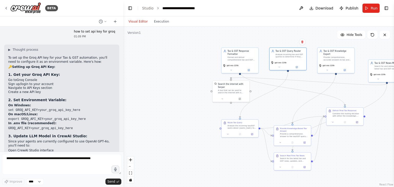
scroll to position [1328, 0]
click at [146, 20] on button "Visual Editor" at bounding box center [138, 21] width 25 height 6
click at [150, 7] on link "Studio" at bounding box center [148, 8] width 12 height 4
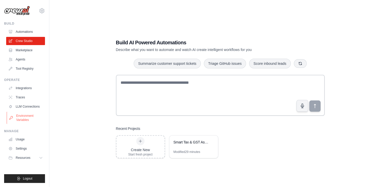
click at [15, 118] on link "Environment Variables" at bounding box center [26, 118] width 39 height 12
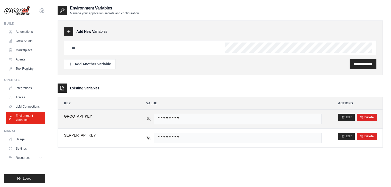
click at [149, 120] on icon at bounding box center [149, 119] width 4 height 4
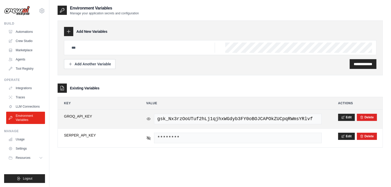
click at [149, 120] on icon at bounding box center [148, 119] width 5 height 5
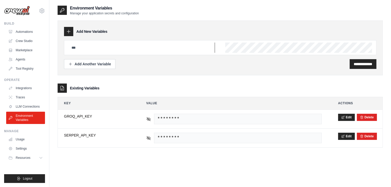
click at [90, 43] on input "text" at bounding box center [141, 48] width 146 height 10
click at [23, 37] on link "Crew Studio" at bounding box center [26, 41] width 39 height 8
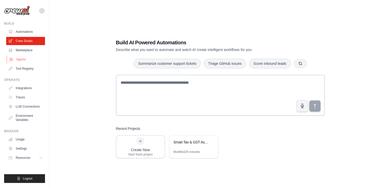
click at [31, 60] on link "Agents" at bounding box center [26, 59] width 39 height 8
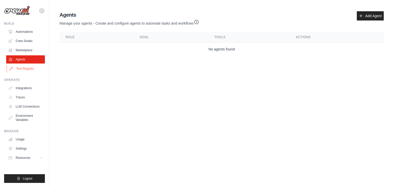
click at [24, 69] on link "Tool Registry" at bounding box center [26, 69] width 39 height 8
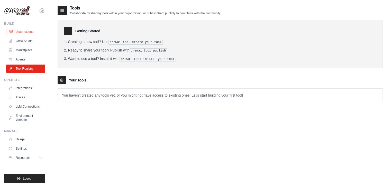
click at [25, 33] on link "Automations" at bounding box center [26, 32] width 39 height 8
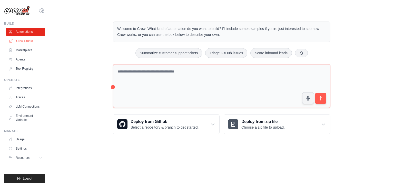
click at [21, 41] on link "Crew Studio" at bounding box center [26, 41] width 39 height 8
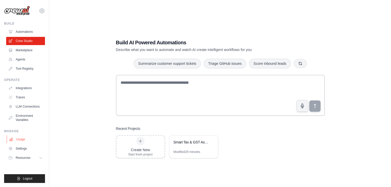
click at [18, 138] on link "Usage" at bounding box center [26, 140] width 39 height 8
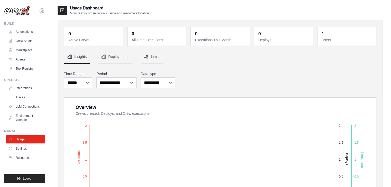
click at [152, 54] on button "Limits" at bounding box center [151, 57] width 23 height 14
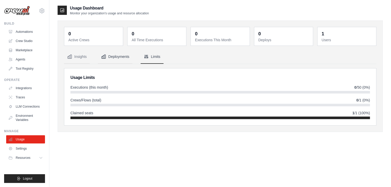
click at [108, 56] on button "Deployments" at bounding box center [115, 57] width 34 height 14
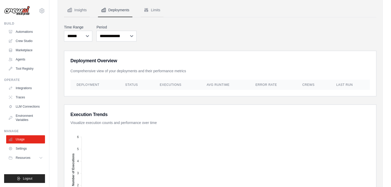
scroll to position [46, 0]
click at [27, 148] on link "Settings" at bounding box center [26, 149] width 39 height 8
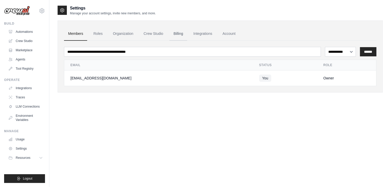
click at [175, 35] on link "Billing" at bounding box center [178, 34] width 18 height 14
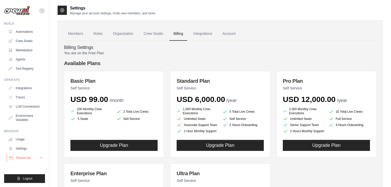
click at [38, 157] on button "Resources" at bounding box center [26, 158] width 39 height 8
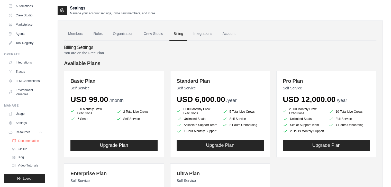
click at [26, 140] on span "Documentation" at bounding box center [28, 141] width 21 height 4
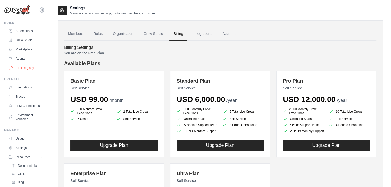
scroll to position [0, 0]
click at [28, 44] on link "Crew Studio" at bounding box center [26, 41] width 39 height 8
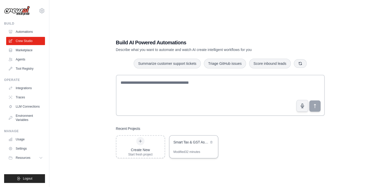
click at [177, 148] on div "Smart Tax & GST Assistant" at bounding box center [193, 143] width 49 height 14
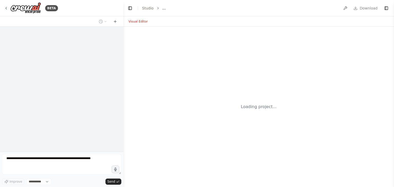
select select "****"
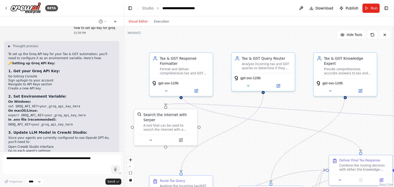
scroll to position [1333, 0]
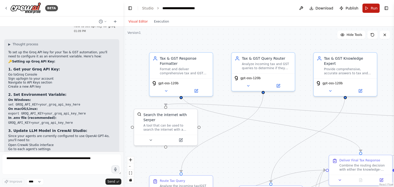
click at [373, 10] on span "Run" at bounding box center [374, 8] width 7 height 5
click at [132, 176] on button "fit view" at bounding box center [130, 173] width 7 height 7
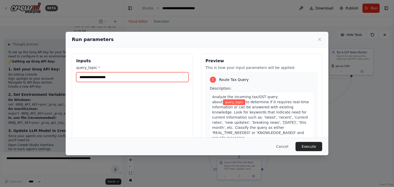
click at [97, 78] on input "query_topic *" at bounding box center [132, 77] width 112 height 10
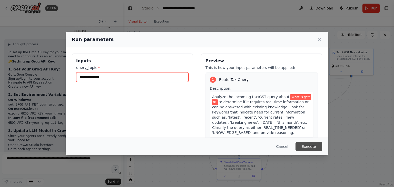
type input "**********"
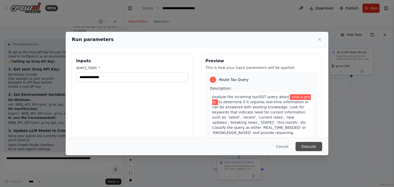
click at [307, 146] on button "Execute" at bounding box center [309, 146] width 27 height 9
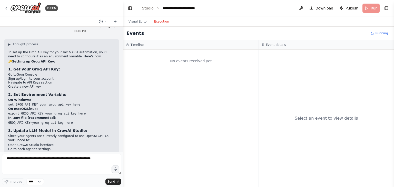
click at [157, 21] on button "Execution" at bounding box center [161, 21] width 21 height 6
click at [141, 23] on button "Visual Editor" at bounding box center [138, 21] width 25 height 6
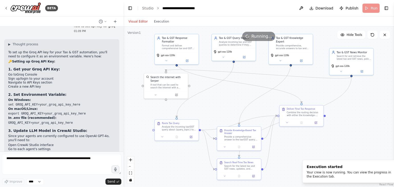
drag, startPoint x: 296, startPoint y: 165, endPoint x: 373, endPoint y: 173, distance: 77.8
click at [373, 170] on div "Execution started" at bounding box center [351, 167] width 89 height 5
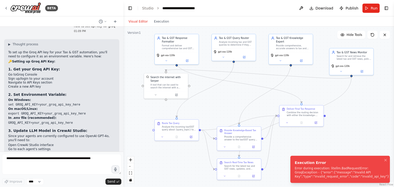
drag, startPoint x: 378, startPoint y: 175, endPoint x: 294, endPoint y: 163, distance: 85.3
click at [294, 163] on li "Execution Error Error during execution: litellm.BadRequestError: GroqException …" at bounding box center [341, 169] width 100 height 27
click at [295, 161] on li "Execution Error Error during execution: litellm.BadRequestError: GroqException …" at bounding box center [341, 169] width 100 height 27
click at [295, 161] on div "Execution Error" at bounding box center [343, 162] width 97 height 5
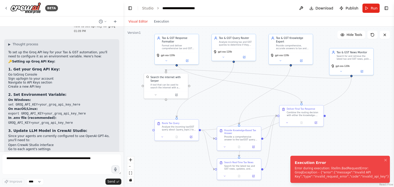
drag, startPoint x: 295, startPoint y: 161, endPoint x: 290, endPoint y: 167, distance: 7.3
click at [295, 166] on div "Execution Error" at bounding box center [343, 162] width 97 height 5
click at [148, 10] on link "Studio" at bounding box center [148, 8] width 12 height 4
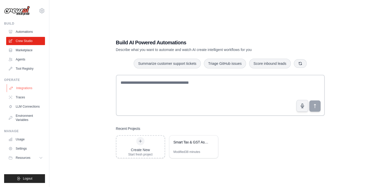
click at [30, 90] on link "Integrations" at bounding box center [26, 88] width 39 height 8
click at [25, 114] on link "Environment Variables" at bounding box center [26, 118] width 39 height 12
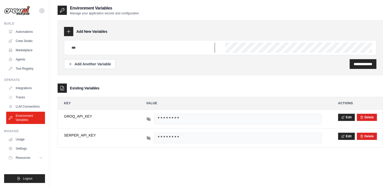
click at [82, 44] on input "text" at bounding box center [141, 48] width 146 height 10
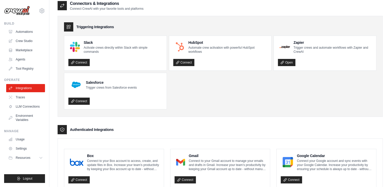
scroll to position [5, 0]
click at [25, 112] on link "Environment Variables" at bounding box center [26, 118] width 39 height 12
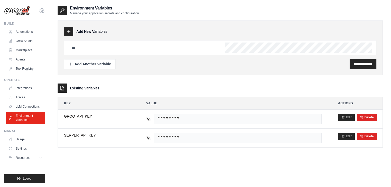
click at [130, 48] on input "text" at bounding box center [141, 48] width 146 height 10
type input "**********"
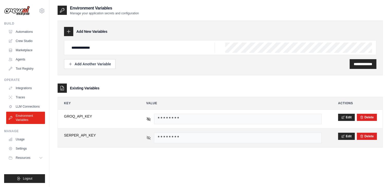
click at [147, 137] on icon at bounding box center [149, 138] width 4 height 2
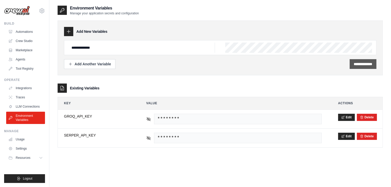
click at [358, 64] on input "**********" at bounding box center [362, 64] width 18 height 5
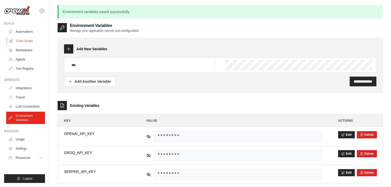
click at [29, 37] on link "Crew Studio" at bounding box center [26, 41] width 39 height 8
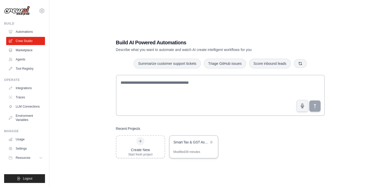
click at [174, 148] on div "Smart Tax & GST Assistant" at bounding box center [193, 143] width 49 height 14
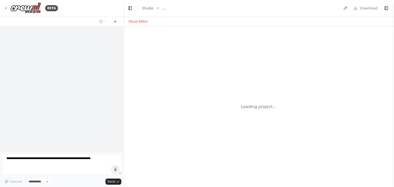
select select "****"
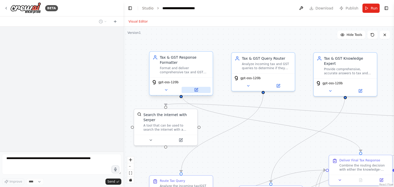
click at [197, 88] on button at bounding box center [196, 90] width 29 height 6
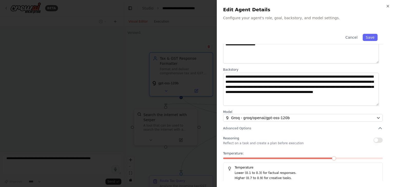
scroll to position [42, 0]
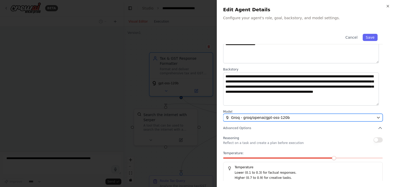
click at [278, 117] on span "Groq - groq/openai/gpt-oss-120b" at bounding box center [260, 117] width 59 height 5
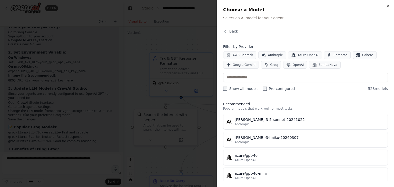
scroll to position [1379, 0]
click at [292, 62] on button "OpenAI" at bounding box center [295, 65] width 24 height 8
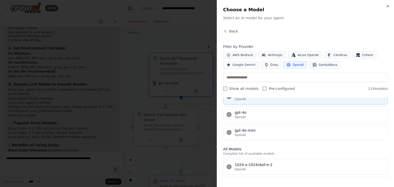
scroll to position [33, 0]
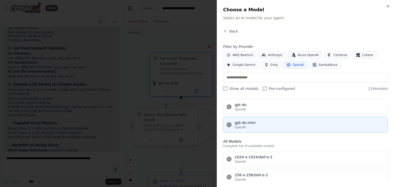
click at [249, 124] on div "gpt-4o-mini" at bounding box center [310, 122] width 150 height 5
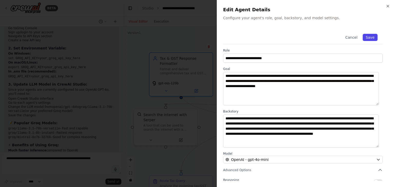
click at [365, 36] on button "Save" at bounding box center [370, 37] width 15 height 7
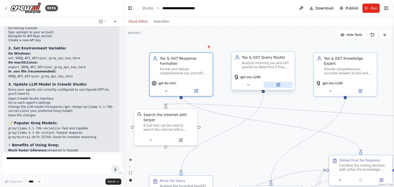
click at [278, 85] on icon at bounding box center [279, 84] width 2 height 2
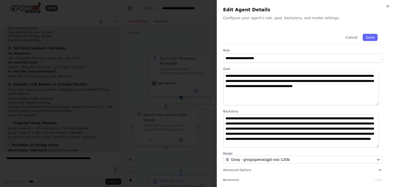
scroll to position [5, 0]
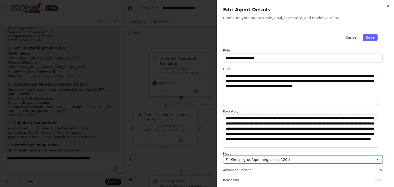
click at [247, 160] on span "Groq - groq/openai/gpt-oss-120b" at bounding box center [260, 159] width 59 height 5
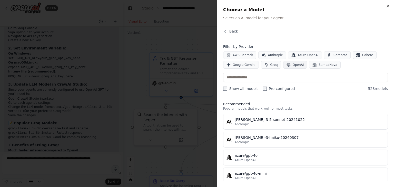
click at [288, 64] on button "OpenAI" at bounding box center [295, 65] width 24 height 8
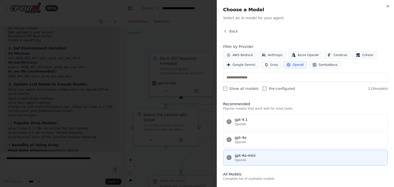
click at [241, 157] on div "gpt-4o-mini" at bounding box center [310, 155] width 150 height 5
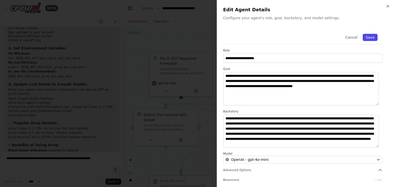
click at [368, 37] on button "Save" at bounding box center [370, 37] width 15 height 7
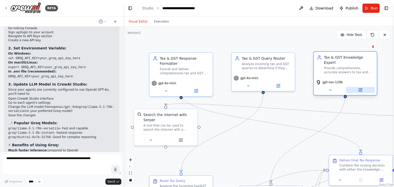
drag, startPoint x: 334, startPoint y: 70, endPoint x: 361, endPoint y: 82, distance: 29.9
click at [361, 87] on button at bounding box center [360, 90] width 29 height 6
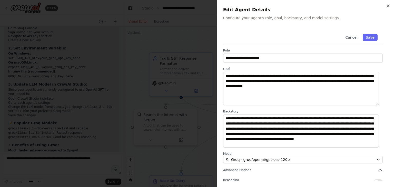
scroll to position [45, 0]
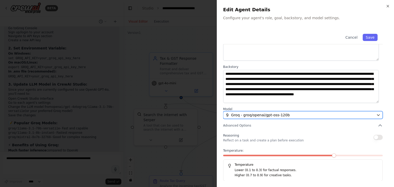
click at [293, 118] on button "Groq - groq/openai/gpt-oss-120b" at bounding box center [303, 115] width 160 height 8
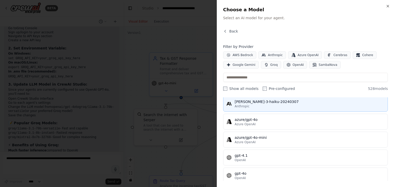
scroll to position [35, 0]
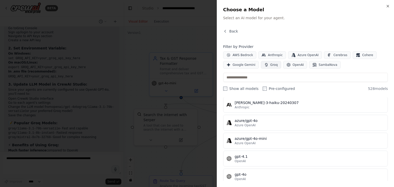
click at [271, 65] on span "Groq" at bounding box center [274, 65] width 7 height 4
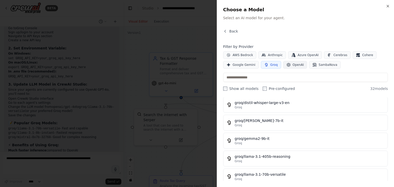
click at [295, 66] on span "OpenAI" at bounding box center [298, 65] width 11 height 4
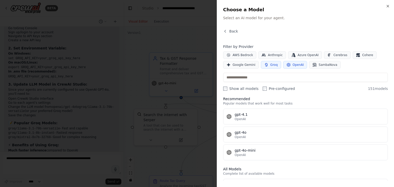
scroll to position [0, 0]
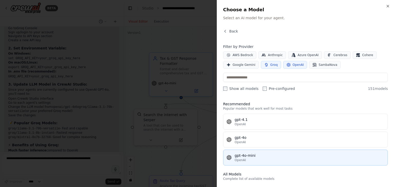
click at [239, 161] on span "OpenAI" at bounding box center [240, 160] width 11 height 4
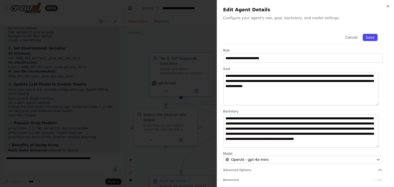
click at [369, 37] on button "Save" at bounding box center [370, 37] width 15 height 7
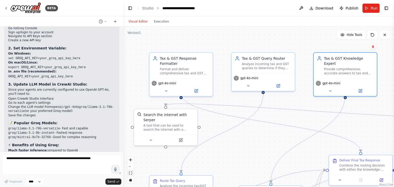
click at [132, 175] on button "fit view" at bounding box center [130, 173] width 7 height 7
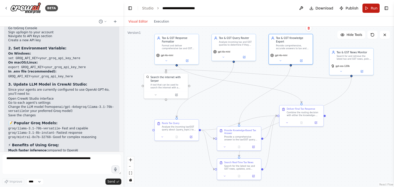
click at [371, 8] on button "Run" at bounding box center [371, 8] width 17 height 9
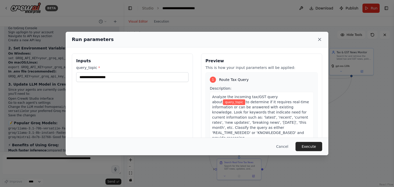
drag, startPoint x: 357, startPoint y: 60, endPoint x: 319, endPoint y: 39, distance: 43.3
click at [319, 39] on icon at bounding box center [319, 39] width 5 height 5
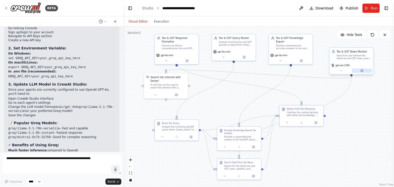
click at [363, 72] on icon at bounding box center [362, 70] width 3 height 3
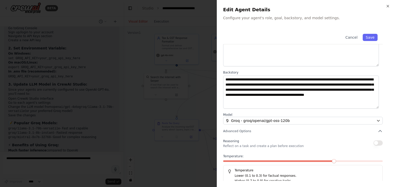
scroll to position [42, 0]
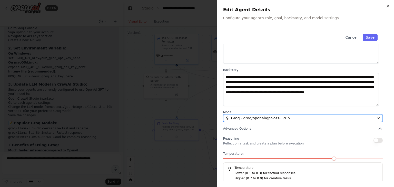
click at [295, 119] on div "Groq - groq/openai/gpt-oss-120b" at bounding box center [300, 118] width 149 height 5
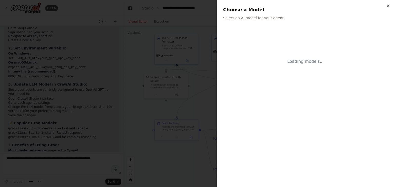
scroll to position [0, 0]
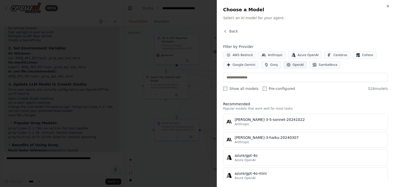
click at [293, 63] on span "OpenAI" at bounding box center [298, 65] width 11 height 4
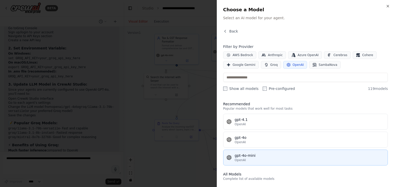
click at [236, 165] on button "gpt-4o-mini OpenAI" at bounding box center [305, 158] width 165 height 16
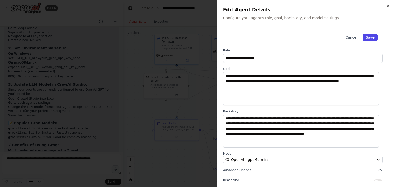
click at [366, 37] on button "Save" at bounding box center [370, 37] width 15 height 7
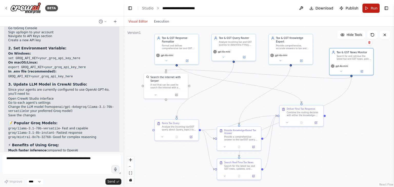
click at [368, 8] on button "Run" at bounding box center [371, 8] width 17 height 9
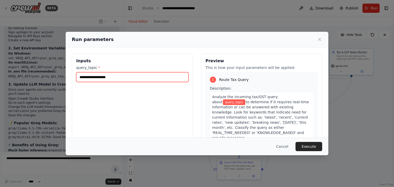
click at [98, 76] on input "query_topic *" at bounding box center [132, 77] width 112 height 10
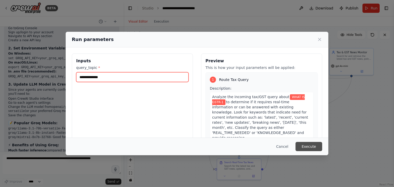
type input "**********"
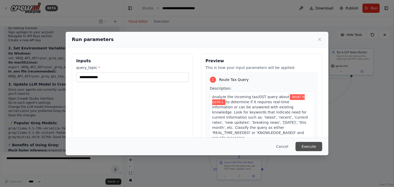
click at [308, 146] on button "Execute" at bounding box center [309, 146] width 27 height 9
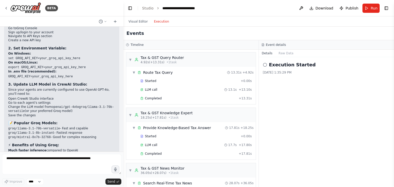
click at [159, 23] on button "Execution" at bounding box center [161, 21] width 21 height 6
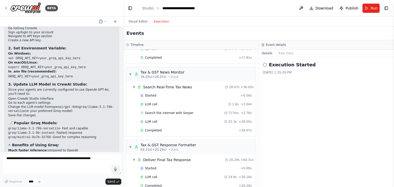
scroll to position [119, 0]
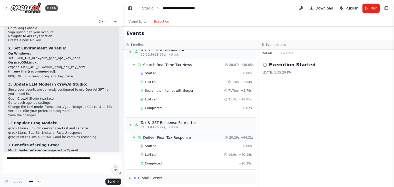
click at [149, 135] on div "Deliver Final Tax Response" at bounding box center [167, 137] width 48 height 5
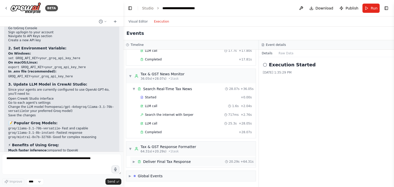
scroll to position [93, 0]
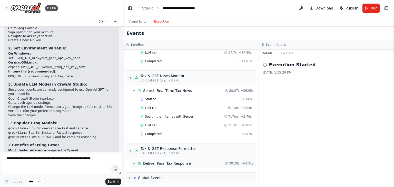
click at [157, 164] on div "Deliver Final Tax Response" at bounding box center [167, 163] width 48 height 5
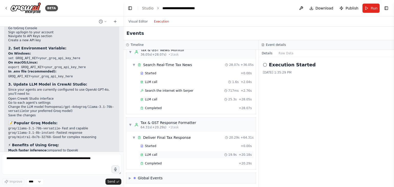
click at [151, 151] on div "LLM call 19.9s + 20.18s" at bounding box center [196, 155] width 115 height 8
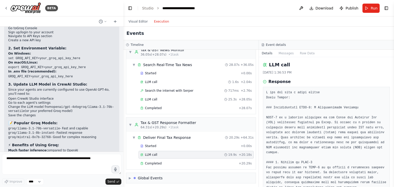
click at [151, 156] on div "LLM call 19.9s + 20.18s" at bounding box center [196, 155] width 115 height 8
click at [151, 160] on div "Completed + 20.29s" at bounding box center [196, 164] width 115 height 8
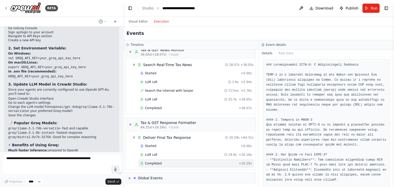
scroll to position [0, 0]
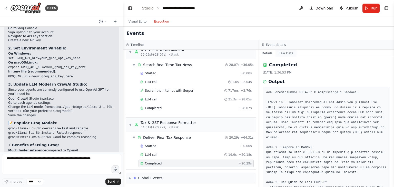
click at [283, 52] on button "Raw Data" at bounding box center [286, 53] width 21 height 7
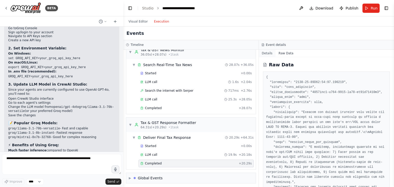
click at [267, 53] on button "Details" at bounding box center [267, 53] width 17 height 7
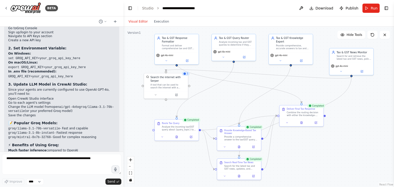
click at [141, 20] on button "Visual Editor" at bounding box center [138, 21] width 25 height 6
click at [353, 37] on button "Hide Tools" at bounding box center [352, 35] width 28 height 8
click at [353, 37] on button "Show Tools" at bounding box center [350, 35] width 29 height 8
click at [353, 37] on button "Hide Tools" at bounding box center [352, 35] width 28 height 8
click at [353, 37] on button "Show Tools" at bounding box center [350, 35] width 29 height 8
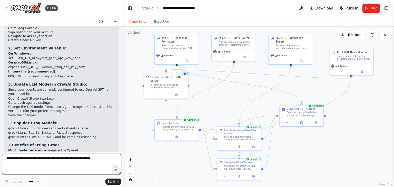
click at [79, 165] on textarea at bounding box center [61, 164] width 119 height 21
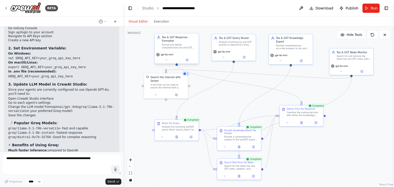
click at [182, 51] on div "gpt-4o-mini" at bounding box center [177, 57] width 44 height 12
click at [194, 29] on icon at bounding box center [195, 28] width 2 height 3
click at [184, 32] on div ".deletable-edge-delete-btn { width: 20px; height: 20px; border: 0px solid #ffff…" at bounding box center [258, 107] width 271 height 161
click at [383, 39] on button at bounding box center [385, 35] width 10 height 8
click at [386, 39] on div ".deletable-edge-delete-btn { width: 20px; height: 20px; border: 0px solid #ffff…" at bounding box center [258, 107] width 271 height 161
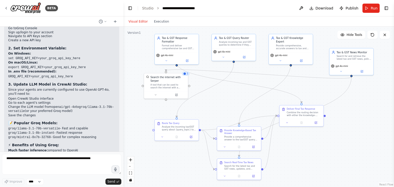
click at [386, 39] on div ".deletable-edge-delete-btn { width: 20px; height: 20px; border: 0px solid #ffff…" at bounding box center [258, 107] width 271 height 161
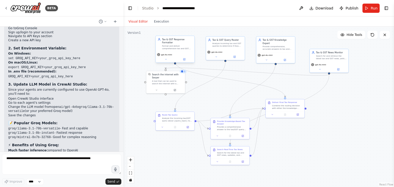
click at [188, 54] on div "gpt-4o-mini" at bounding box center [175, 57] width 39 height 11
click at [190, 31] on icon at bounding box center [190, 30] width 3 height 3
click at [178, 31] on button "Confirm" at bounding box center [176, 30] width 18 height 6
click at [299, 108] on div "Combine the routing decision with either the knowledge-based answer or real-tim…" at bounding box center [287, 106] width 31 height 5
click at [301, 96] on button at bounding box center [300, 94] width 7 height 7
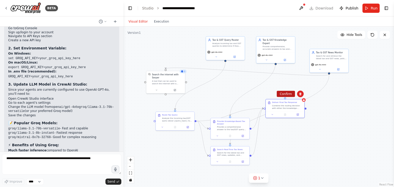
click at [289, 93] on button "Confirm" at bounding box center [286, 94] width 18 height 6
click at [335, 58] on div "Search for and retrieve the latest tax and GST news, policy updates, rate chang…" at bounding box center [331, 56] width 31 height 5
click at [345, 45] on button at bounding box center [344, 43] width 7 height 7
click at [328, 45] on button "Confirm" at bounding box center [330, 43] width 18 height 6
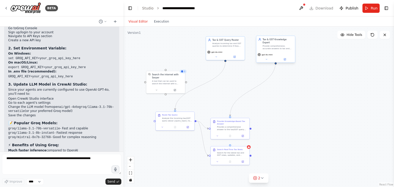
click at [282, 47] on div "Tax & GST Knowledge Expert Provide comprehensive, accurate answers to tax and G…" at bounding box center [275, 44] width 39 height 16
click at [291, 32] on icon at bounding box center [291, 30] width 2 height 3
click at [279, 30] on button "Confirm" at bounding box center [277, 30] width 18 height 6
click at [237, 44] on div "Analyze incoming tax and GST queries to determine if they require real-time inf…" at bounding box center [228, 44] width 31 height 5
click at [241, 34] on button at bounding box center [240, 30] width 7 height 7
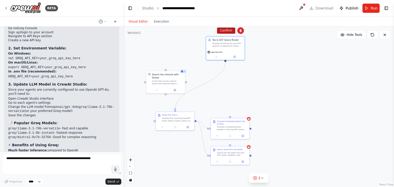
click at [227, 33] on button "Confirm" at bounding box center [226, 30] width 18 height 6
click at [177, 79] on div "A tool that can be used to search the internet with a search_query. Supports di…" at bounding box center [167, 81] width 31 height 5
click at [181, 66] on icon at bounding box center [181, 65] width 2 height 3
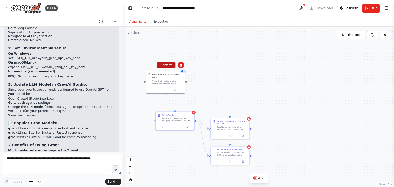
click at [171, 67] on button "Confirm" at bounding box center [166, 65] width 18 height 6
click at [184, 117] on div "Analyze the incoming tax/GST query about {query_topic} to determine if it requi…" at bounding box center [177, 119] width 31 height 5
click at [191, 106] on icon at bounding box center [190, 106] width 3 height 3
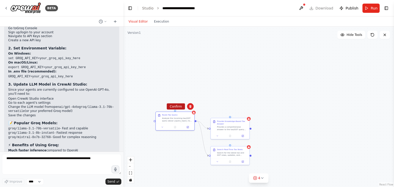
click at [178, 109] on button "Confirm" at bounding box center [176, 107] width 18 height 6
click at [245, 131] on div "Provide Knowledge-Based Tax Answer Provide a comprehensive answer to the tax/GS…" at bounding box center [230, 125] width 39 height 14
click at [246, 114] on icon at bounding box center [245, 113] width 2 height 3
click at [231, 113] on button "Confirm" at bounding box center [231, 113] width 18 height 6
click at [237, 156] on div "Search for the latest tax and GST news, updates, and developments related to {q…" at bounding box center [232, 153] width 31 height 5
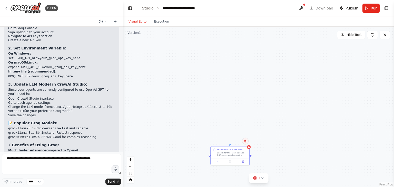
click at [246, 144] on button at bounding box center [245, 141] width 7 height 7
click at [233, 139] on button "Confirm" at bounding box center [231, 141] width 18 height 6
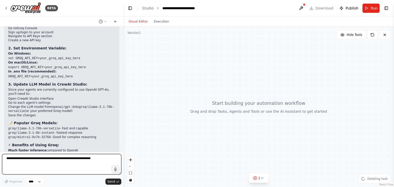
click at [50, 159] on textarea at bounding box center [61, 164] width 119 height 21
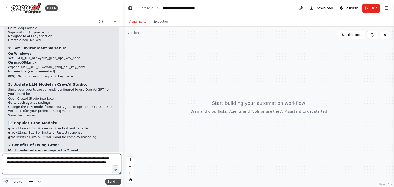
type textarea "**********"
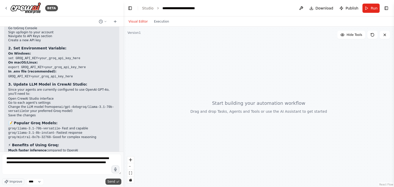
click at [111, 180] on span "Send" at bounding box center [112, 182] width 8 height 4
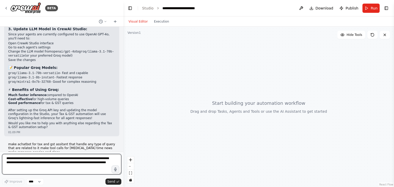
scroll to position [1439, 0]
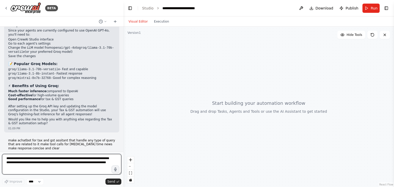
click at [62, 159] on textarea "**********" at bounding box center [61, 164] width 119 height 21
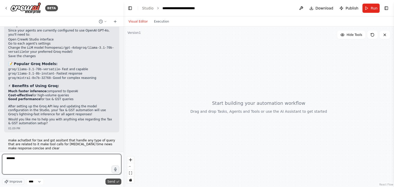
type textarea "******"
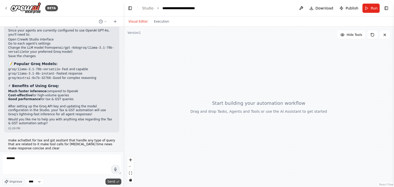
click at [115, 181] on span "Send" at bounding box center [112, 182] width 8 height 4
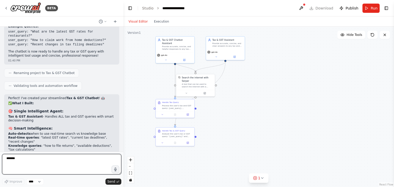
scroll to position [1932, 0]
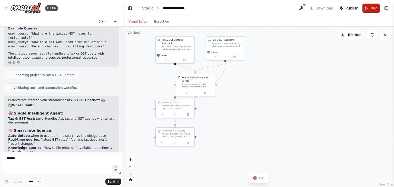
click at [372, 10] on span "Run" at bounding box center [374, 8] width 7 height 5
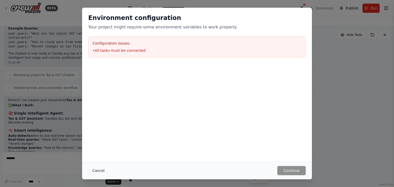
click at [99, 170] on button "Cancel" at bounding box center [98, 170] width 20 height 9
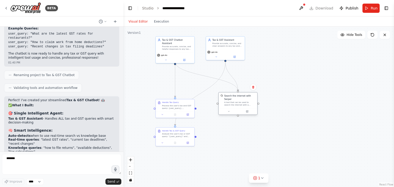
drag, startPoint x: 203, startPoint y: 81, endPoint x: 245, endPoint y: 100, distance: 46.5
click at [245, 101] on div "A tool that can be used to search the internet with a search_query. Supports di…" at bounding box center [239, 103] width 31 height 5
drag, startPoint x: 176, startPoint y: 135, endPoint x: 205, endPoint y: 139, distance: 30.1
click at [205, 139] on div "Analyze the user's tax or GST query: "{user_query}" and provide a comprehensive…" at bounding box center [206, 137] width 31 height 5
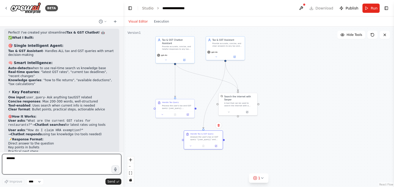
click at [48, 162] on textarea "******" at bounding box center [61, 164] width 119 height 21
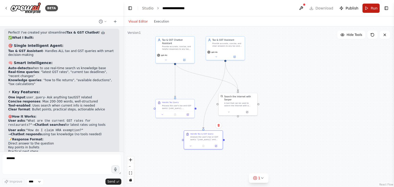
click at [369, 9] on button "Run" at bounding box center [371, 8] width 17 height 9
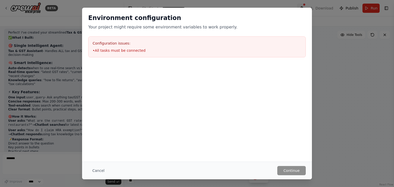
click at [306, 7] on div "Environment configuration Your project might require some environment variables…" at bounding box center [197, 93] width 394 height 187
click at [95, 168] on button "Cancel" at bounding box center [98, 170] width 20 height 9
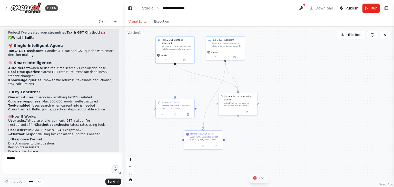
click at [256, 178] on icon at bounding box center [255, 178] width 4 height 4
click at [238, 177] on icon at bounding box center [236, 178] width 4 height 4
click at [131, 175] on button "fit view" at bounding box center [130, 173] width 7 height 7
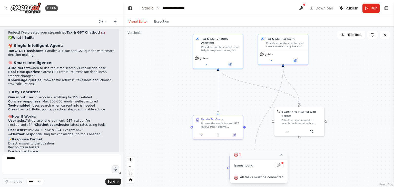
click at [238, 154] on icon at bounding box center [236, 155] width 4 height 4
click at [263, 179] on icon at bounding box center [263, 178] width 4 height 4
click at [281, 164] on div at bounding box center [282, 163] width 3 height 3
drag, startPoint x: 233, startPoint y: 127, endPoint x: 193, endPoint y: 123, distance: 40.0
click at [193, 123] on div "Process the user's tax and GST query: {user_query}. Determine if real-time sear…" at bounding box center [197, 124] width 40 height 6
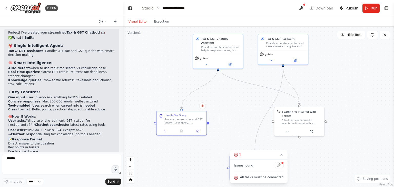
drag, startPoint x: 257, startPoint y: 159, endPoint x: 312, endPoint y: 145, distance: 57.5
click at [312, 145] on div "Version 1 Hide Tools .deletable-edge-delete-btn { width: 20px; height: 20px; bo…" at bounding box center [258, 107] width 271 height 161
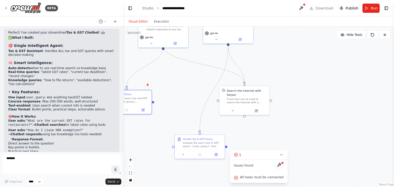
drag, startPoint x: 312, startPoint y: 145, endPoint x: 253, endPoint y: 123, distance: 63.4
click at [253, 123] on div ".deletable-edge-delete-btn { width: 20px; height: 20px; border: 0px solid #ffff…" at bounding box center [258, 107] width 271 height 161
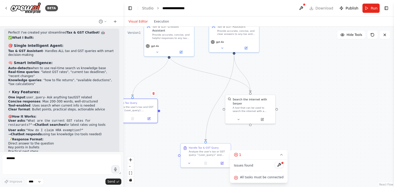
drag, startPoint x: 238, startPoint y: 127, endPoint x: 248, endPoint y: 136, distance: 14.0
click at [248, 136] on div ".deletable-edge-delete-btn { width: 20px; height: 20px; border: 0px solid #ffff…" at bounding box center [258, 107] width 271 height 161
drag, startPoint x: 213, startPoint y: 160, endPoint x: 202, endPoint y: 130, distance: 31.7
click at [202, 130] on div at bounding box center [198, 134] width 50 height 8
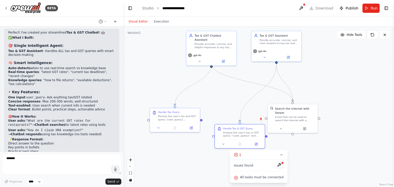
drag, startPoint x: 242, startPoint y: 137, endPoint x: 284, endPoint y: 146, distance: 43.4
click at [284, 146] on div ".deletable-edge-delete-btn { width: 20px; height: 20px; border: 0px solid #ffff…" at bounding box center [258, 107] width 271 height 161
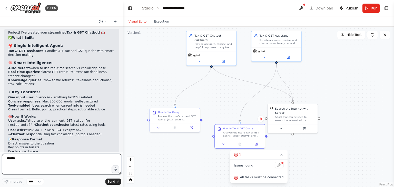
click at [73, 160] on textarea "******" at bounding box center [61, 164] width 119 height 21
click at [73, 159] on textarea "******" at bounding box center [61, 164] width 119 height 21
type textarea "*"
type textarea "*********"
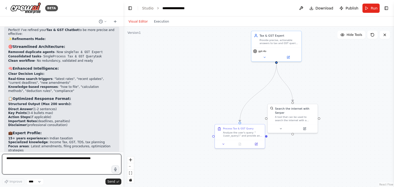
scroll to position [2370, 0]
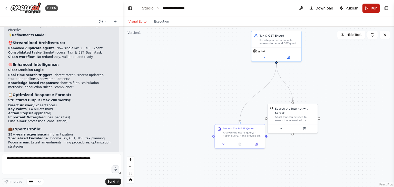
click at [374, 7] on span "Run" at bounding box center [374, 8] width 7 height 5
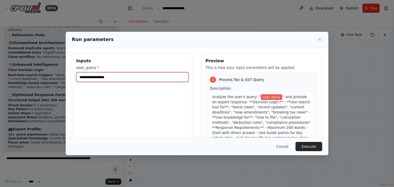
click at [126, 78] on input "user_query *" at bounding box center [132, 77] width 112 height 10
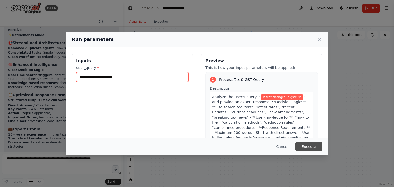
type input "**********"
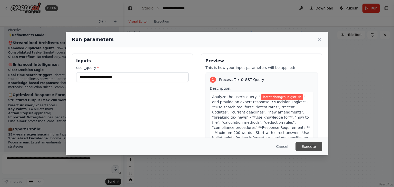
click at [311, 145] on button "Execute" at bounding box center [309, 146] width 27 height 9
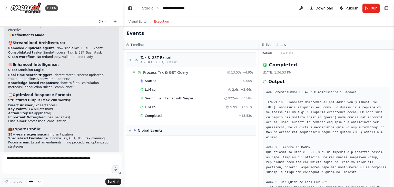
scroll to position [0, 0]
click at [159, 21] on button "Execution" at bounding box center [161, 21] width 21 height 6
click at [150, 106] on span "LLM call" at bounding box center [151, 107] width 12 height 4
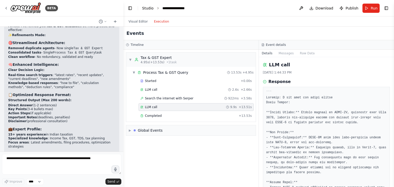
click at [150, 7] on link "Studio" at bounding box center [148, 8] width 12 height 4
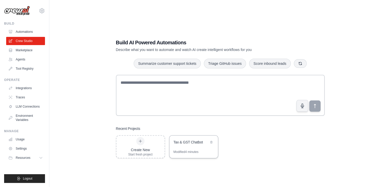
click at [183, 145] on div "Tax & GST Chatbot" at bounding box center [190, 142] width 35 height 5
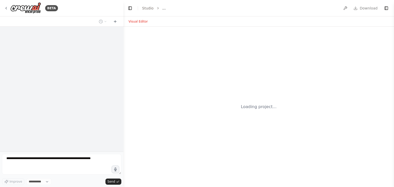
select select "****"
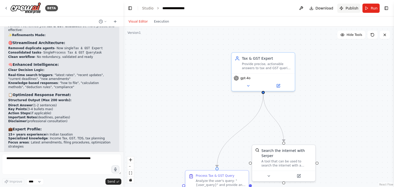
click at [350, 11] on button "Publish" at bounding box center [349, 8] width 23 height 9
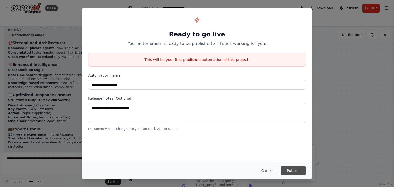
click at [290, 168] on button "Publish" at bounding box center [293, 170] width 25 height 9
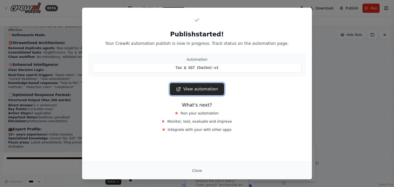
click at [208, 89] on link "View automation" at bounding box center [197, 89] width 54 height 12
click at [195, 169] on button "Close" at bounding box center [197, 170] width 18 height 9
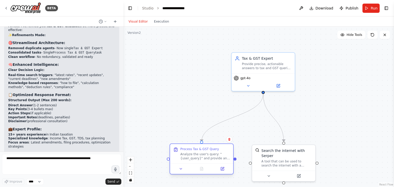
drag, startPoint x: 231, startPoint y: 178, endPoint x: 213, endPoint y: 147, distance: 36.2
click at [213, 147] on div "Process Tax & GST Query Analyze the user's query: "{user_query}" and provide an…" at bounding box center [201, 154] width 63 height 20
click at [312, 9] on button "Download" at bounding box center [322, 8] width 28 height 9
click at [345, 6] on button "Publish" at bounding box center [349, 8] width 23 height 9
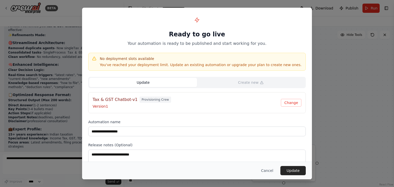
click at [205, 105] on p "Version 1" at bounding box center [187, 106] width 188 height 5
click at [270, 173] on button "Cancel" at bounding box center [267, 170] width 20 height 9
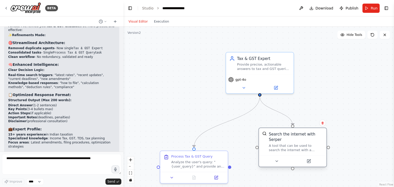
drag, startPoint x: 264, startPoint y: 165, endPoint x: 278, endPoint y: 139, distance: 29.5
click at [278, 144] on div "A tool that can be used to search the internet with a search_query. Supports di…" at bounding box center [296, 148] width 54 height 9
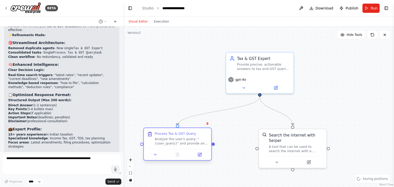
drag, startPoint x: 211, startPoint y: 160, endPoint x: 195, endPoint y: 138, distance: 27.4
click at [195, 138] on div "Analyze the user's query: "{user_query}" and provide an expert response. **Deci…" at bounding box center [181, 141] width 53 height 9
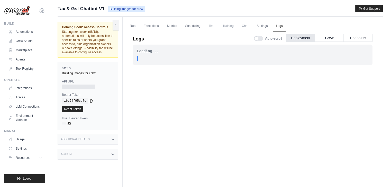
click at [138, 57] on div ". . ." at bounding box center [252, 58] width 231 height 5
click at [328, 36] on button "Crew" at bounding box center [329, 38] width 29 height 8
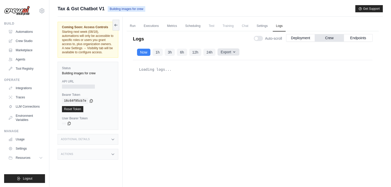
click at [232, 52] on icon "button" at bounding box center [234, 52] width 4 height 4
click at [295, 39] on button "Deployment" at bounding box center [300, 38] width 29 height 8
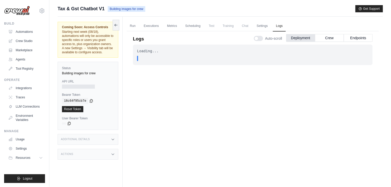
drag, startPoint x: 137, startPoint y: 57, endPoint x: 155, endPoint y: 58, distance: 18.3
click at [155, 58] on div ". . ." at bounding box center [252, 58] width 231 height 5
click at [155, 58] on div ". . ." at bounding box center [254, 58] width 228 height 5
drag, startPoint x: 249, startPoint y: 44, endPoint x: 181, endPoint y: 60, distance: 70.3
click at [181, 60] on div "Loading... . . . In Progress" at bounding box center [252, 55] width 239 height 21
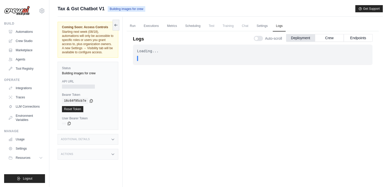
click at [146, 70] on div "Loading... . . . In Progress" at bounding box center [252, 115] width 239 height 141
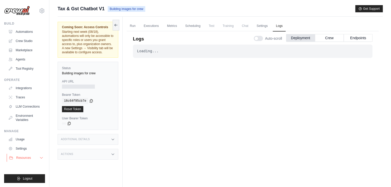
click at [37, 157] on button "Resources" at bounding box center [26, 158] width 39 height 8
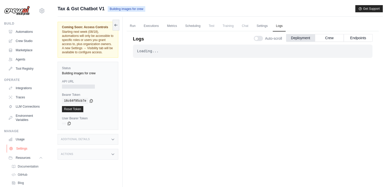
scroll to position [30, 0]
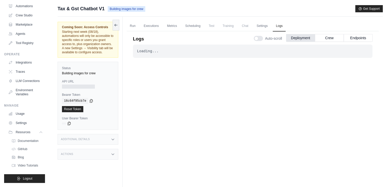
click at [156, 53] on div "Loading..." at bounding box center [252, 51] width 231 height 5
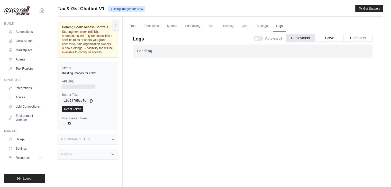
click at [154, 52] on div "Loading..." at bounding box center [252, 51] width 231 height 5
click at [174, 27] on link "Metrics" at bounding box center [172, 26] width 16 height 11
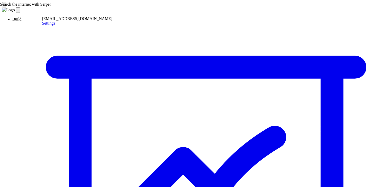
drag, startPoint x: 276, startPoint y: 52, endPoint x: 257, endPoint y: 54, distance: 19.3
drag, startPoint x: 275, startPoint y: 50, endPoint x: 255, endPoint y: 52, distance: 19.9
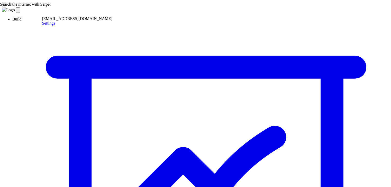
copy div "15,426"
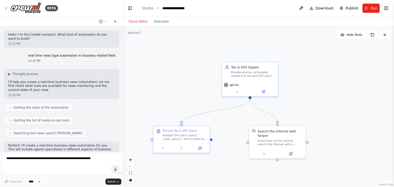
scroll to position [2370, 0]
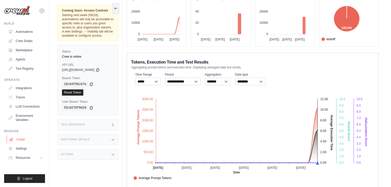
click at [25, 137] on link "Usage" at bounding box center [26, 140] width 39 height 8
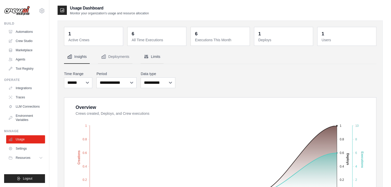
click at [159, 55] on button "Limits" at bounding box center [151, 57] width 23 height 14
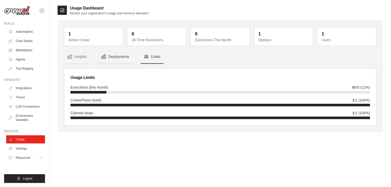
click at [119, 55] on button "Deployments" at bounding box center [115, 57] width 34 height 14
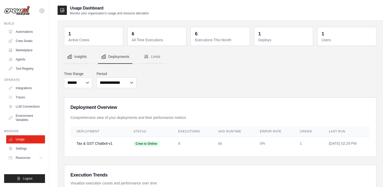
click at [77, 53] on button "Insights" at bounding box center [77, 57] width 26 height 14
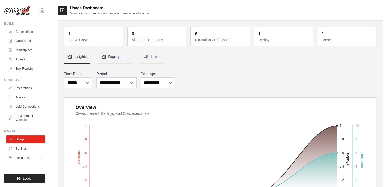
click at [112, 59] on button "Deployments" at bounding box center [115, 57] width 34 height 14
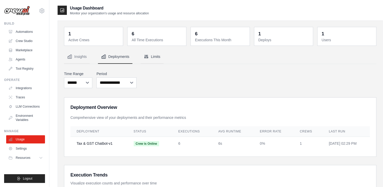
click at [147, 60] on button "Limits" at bounding box center [151, 57] width 23 height 14
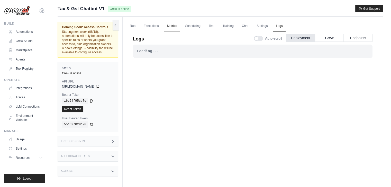
click at [175, 26] on link "Metrics" at bounding box center [172, 26] width 16 height 11
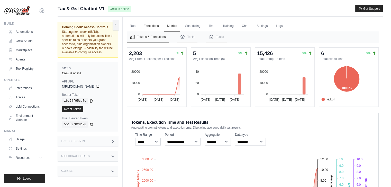
click at [148, 27] on link "Executions" at bounding box center [150, 26] width 21 height 11
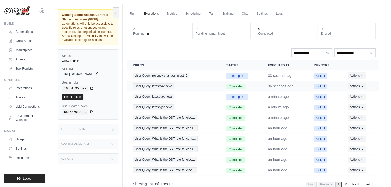
scroll to position [13, 0]
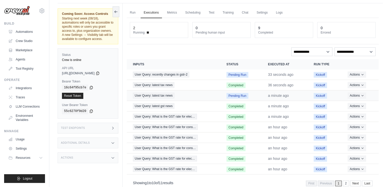
click at [243, 96] on span "Pending Run" at bounding box center [237, 96] width 22 height 6
click at [237, 93] on span "Pending Run" at bounding box center [237, 96] width 22 height 6
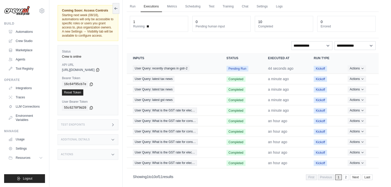
scroll to position [21, 0]
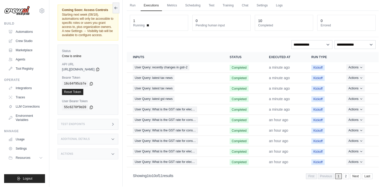
click at [239, 67] on span "Completed" at bounding box center [238, 68] width 19 height 6
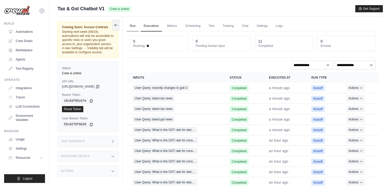
click at [133, 26] on link "Run" at bounding box center [133, 26] width 12 height 11
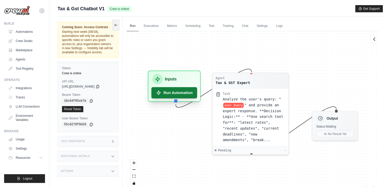
click at [184, 96] on button "Run Automation" at bounding box center [174, 92] width 46 height 11
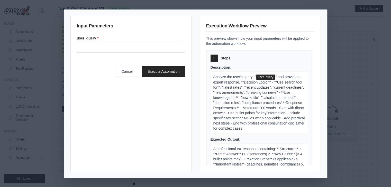
click at [355, 29] on div "Input Parameters user_query * Cancel Execute Automation Execution Workflow Prev…" at bounding box center [195, 93] width 391 height 187
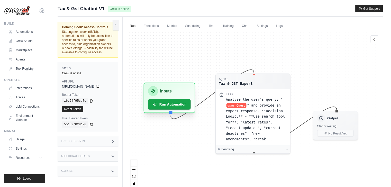
drag, startPoint x: 178, startPoint y: 81, endPoint x: 175, endPoint y: 87, distance: 5.9
click at [175, 87] on div "Inputs" at bounding box center [169, 91] width 43 height 10
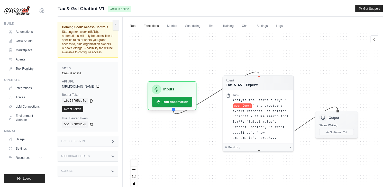
click at [148, 26] on link "Executions" at bounding box center [150, 26] width 21 height 11
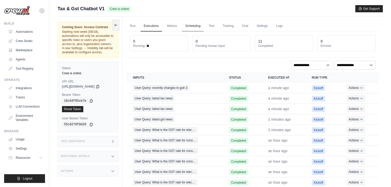
click at [182, 26] on link "Scheduling" at bounding box center [192, 26] width 21 height 11
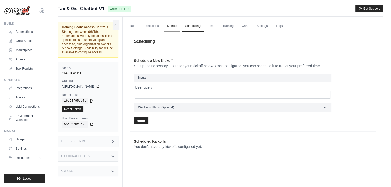
click at [164, 25] on link "Metrics" at bounding box center [172, 26] width 16 height 11
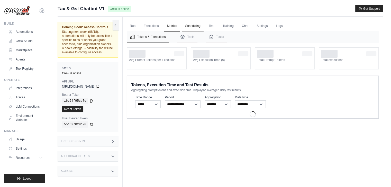
click at [194, 25] on link "Scheduling" at bounding box center [192, 26] width 21 height 11
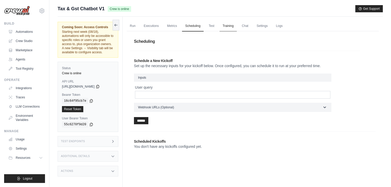
click at [221, 24] on link "Training" at bounding box center [227, 26] width 17 height 11
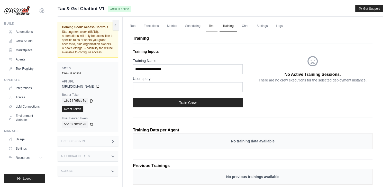
click at [212, 24] on link "Test" at bounding box center [211, 26] width 12 height 11
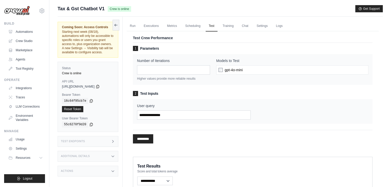
click at [249, 71] on div "gpt-4o-mini" at bounding box center [292, 69] width 152 height 9
click at [131, 24] on link "Run" at bounding box center [133, 26] width 12 height 11
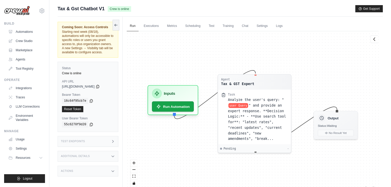
drag, startPoint x: 182, startPoint y: 82, endPoint x: 177, endPoint y: 82, distance: 4.9
click at [177, 82] on div "Agent Tax & GST Expert Task Analyze the user's query: " user Query " and provid…" at bounding box center [253, 110] width 252 height 159
click at [188, 63] on div "Agent Tax & GST Expert Task Analyze the user's query: " user Query " and provid…" at bounding box center [253, 110] width 252 height 159
